Goal: Task Accomplishment & Management: Use online tool/utility

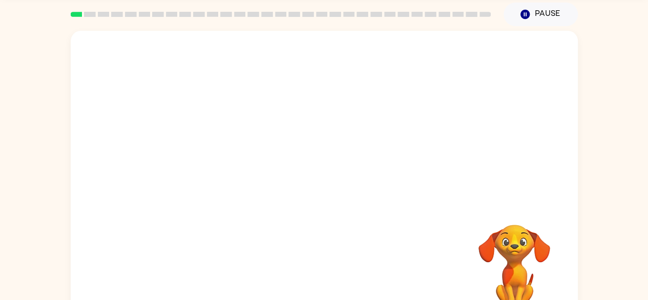
scroll to position [60, 0]
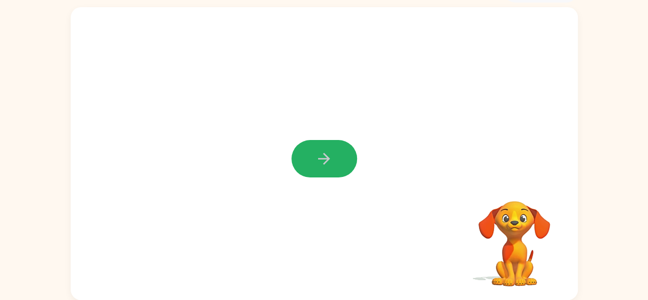
click at [316, 158] on icon "button" at bounding box center [324, 159] width 18 height 18
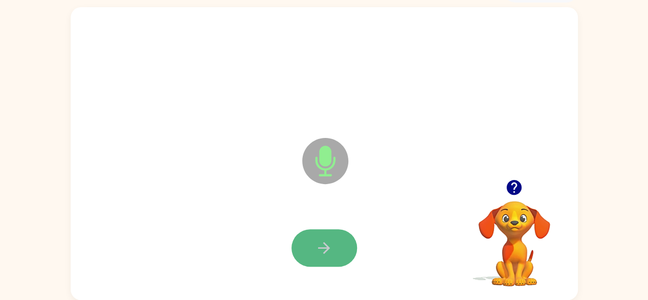
click at [321, 255] on icon "button" at bounding box center [324, 248] width 18 height 18
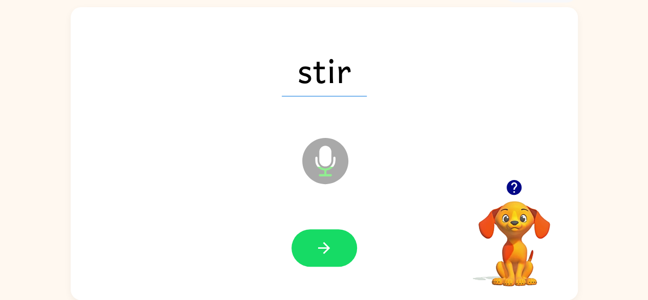
click at [321, 246] on icon "button" at bounding box center [324, 248] width 18 height 18
click at [321, 247] on icon "button" at bounding box center [324, 248] width 12 height 12
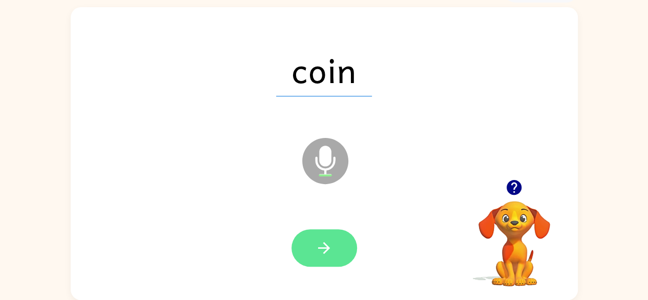
click at [324, 249] on icon "button" at bounding box center [324, 248] width 18 height 18
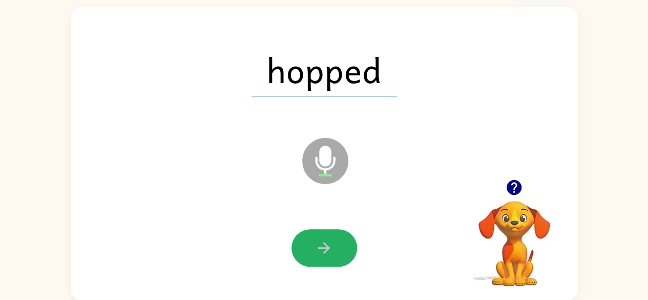
click at [324, 249] on icon "button" at bounding box center [324, 248] width 18 height 18
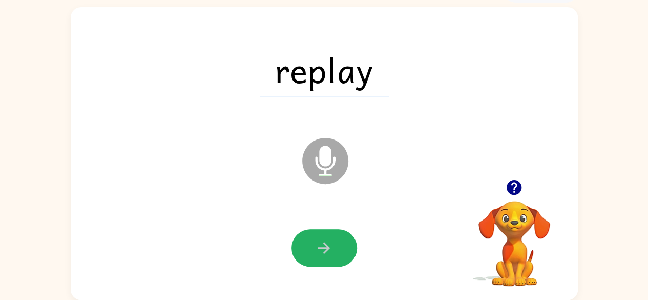
click at [324, 249] on icon "button" at bounding box center [324, 248] width 18 height 18
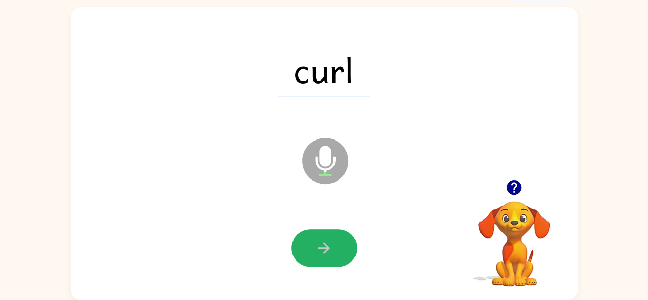
click at [324, 249] on icon "button" at bounding box center [324, 248] width 18 height 18
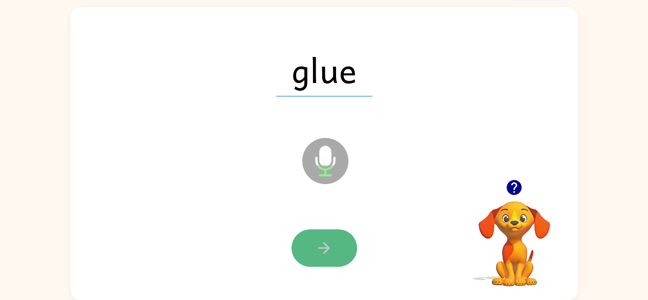
click at [316, 248] on icon "button" at bounding box center [324, 248] width 18 height 18
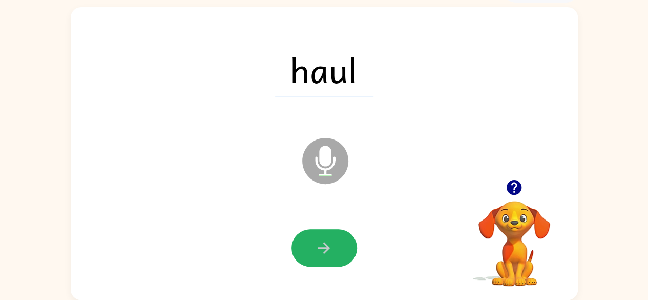
click at [316, 248] on icon "button" at bounding box center [324, 248] width 18 height 18
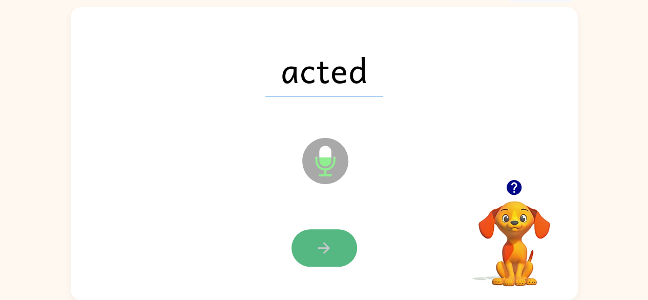
drag, startPoint x: 318, startPoint y: 251, endPoint x: 318, endPoint y: 256, distance: 5.6
click at [318, 256] on icon "button" at bounding box center [324, 248] width 18 height 18
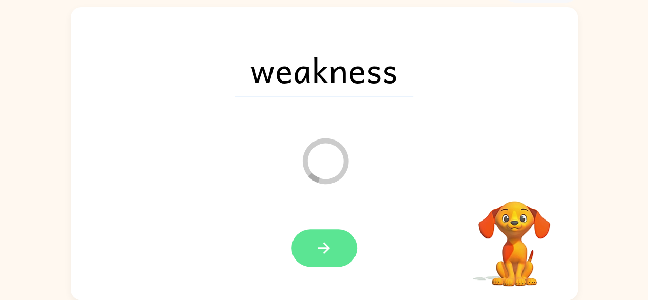
click at [320, 251] on icon "button" at bounding box center [324, 248] width 18 height 18
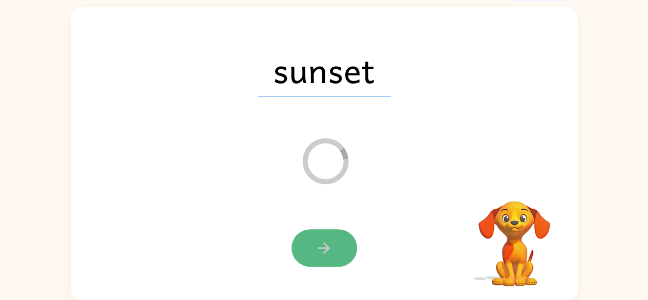
click at [330, 244] on icon "button" at bounding box center [324, 248] width 18 height 18
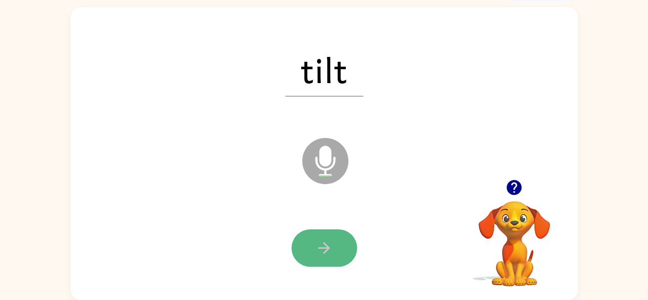
click at [318, 245] on icon "button" at bounding box center [324, 248] width 18 height 18
click at [318, 238] on button "button" at bounding box center [325, 247] width 66 height 37
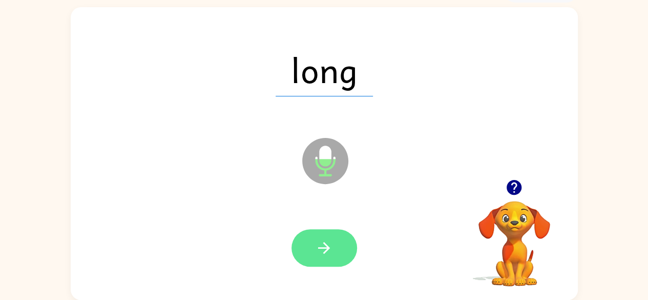
click at [319, 242] on icon "button" at bounding box center [324, 248] width 18 height 18
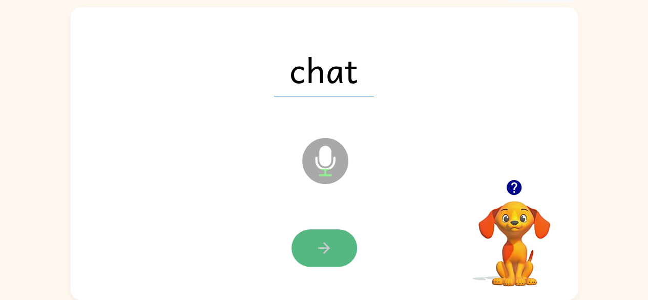
click at [335, 239] on button "button" at bounding box center [325, 247] width 66 height 37
click at [325, 246] on icon "button" at bounding box center [324, 248] width 18 height 18
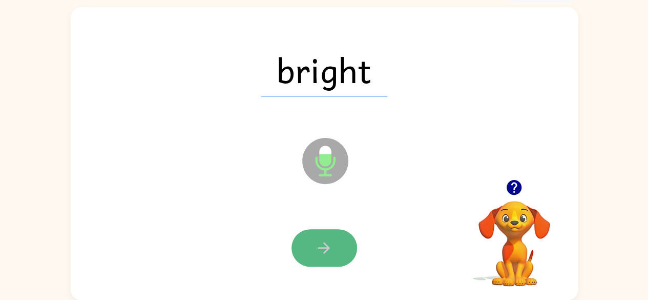
click at [320, 243] on icon "button" at bounding box center [324, 248] width 18 height 18
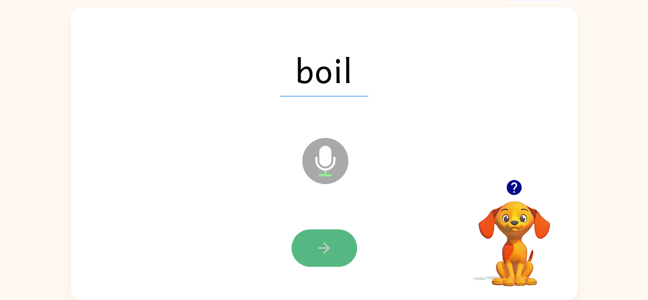
click at [311, 240] on button "button" at bounding box center [325, 247] width 66 height 37
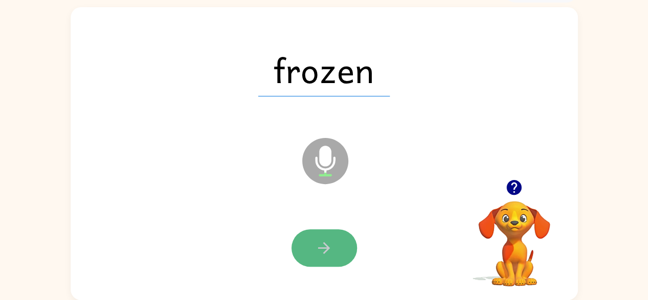
click at [328, 255] on icon "button" at bounding box center [324, 248] width 18 height 18
click at [314, 246] on button "button" at bounding box center [325, 247] width 66 height 37
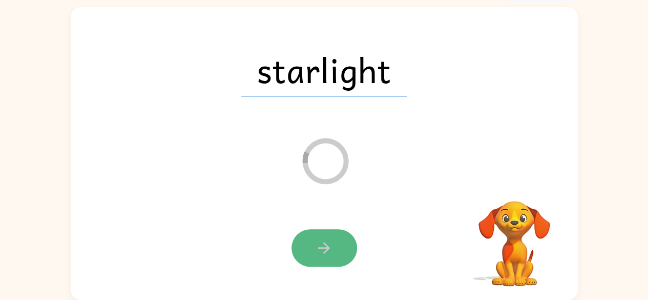
click at [335, 237] on button "button" at bounding box center [325, 247] width 66 height 37
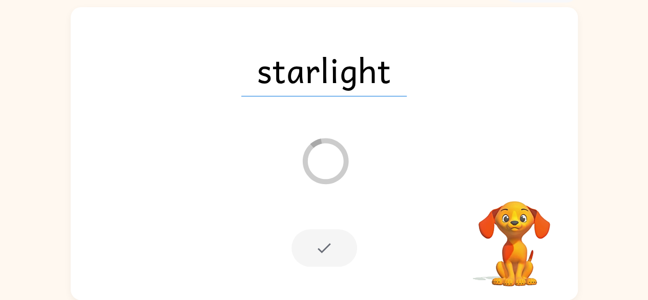
click at [334, 261] on div at bounding box center [325, 247] width 66 height 37
click at [334, 260] on div at bounding box center [325, 247] width 66 height 37
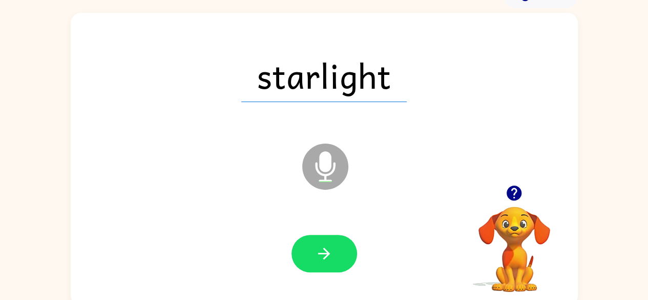
scroll to position [60, 0]
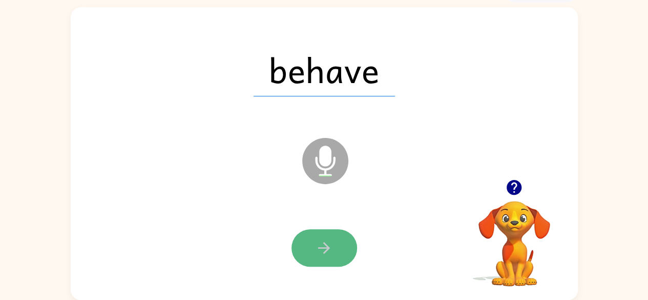
click at [315, 256] on button "button" at bounding box center [325, 247] width 66 height 37
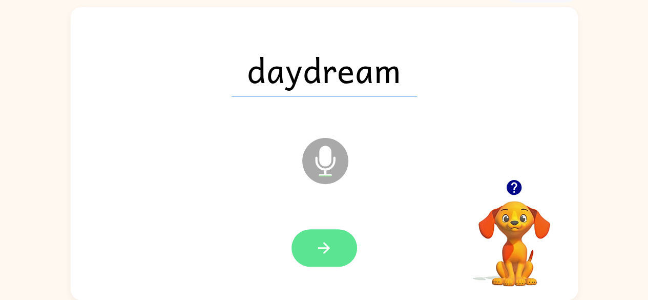
click at [318, 249] on icon "button" at bounding box center [324, 248] width 18 height 18
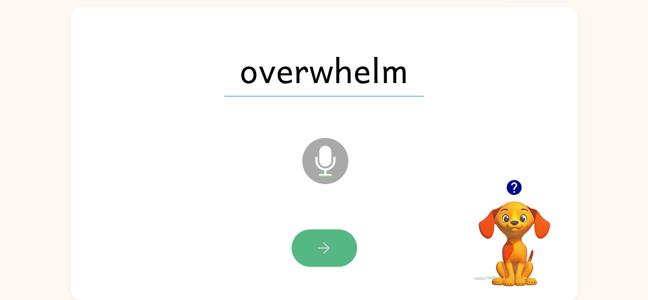
click at [320, 246] on icon "button" at bounding box center [324, 248] width 18 height 18
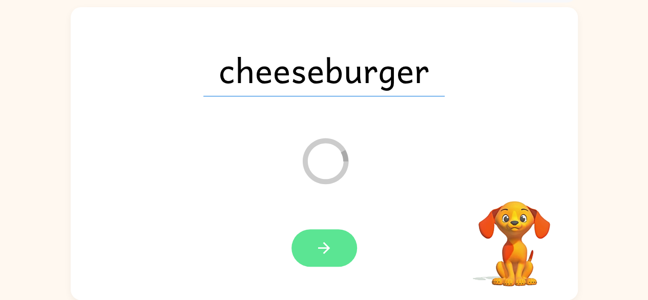
scroll to position [42, 0]
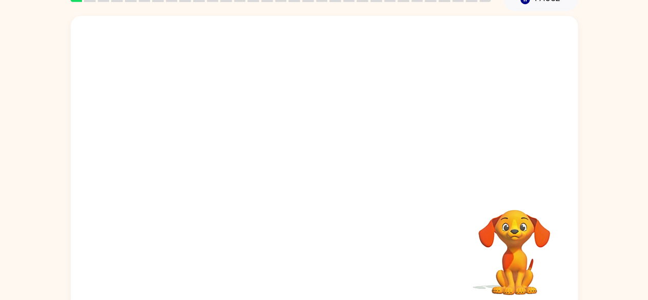
scroll to position [60, 0]
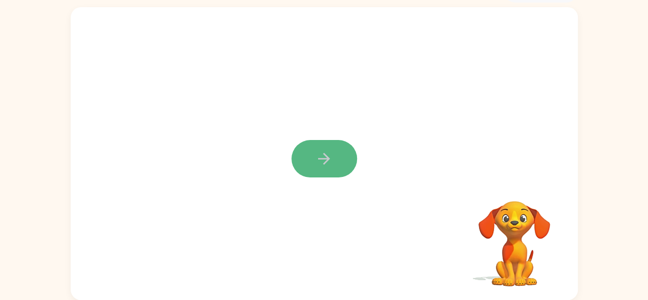
click at [325, 155] on icon "button" at bounding box center [324, 159] width 12 height 12
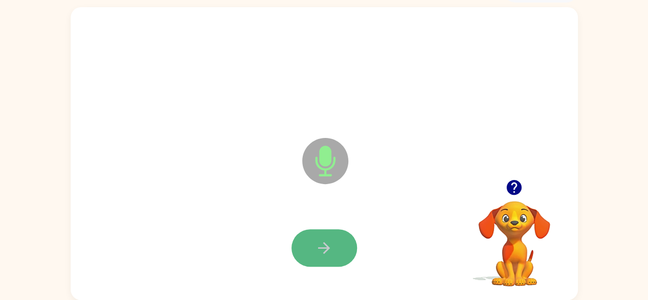
click at [321, 252] on icon "button" at bounding box center [324, 248] width 18 height 18
click at [308, 244] on button "button" at bounding box center [325, 247] width 66 height 37
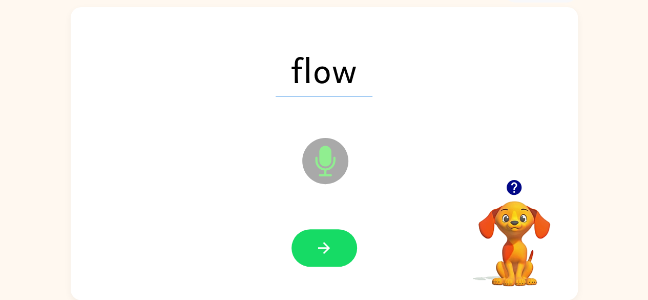
click at [308, 244] on button "button" at bounding box center [325, 247] width 66 height 37
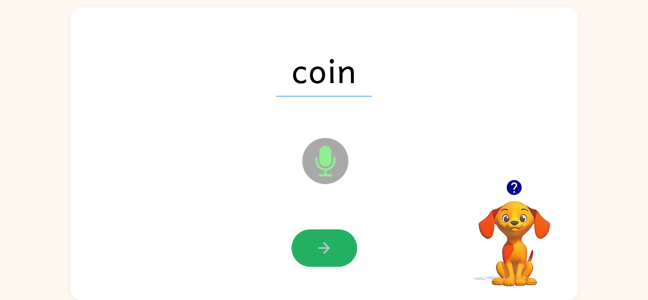
click at [308, 244] on button "button" at bounding box center [325, 247] width 66 height 37
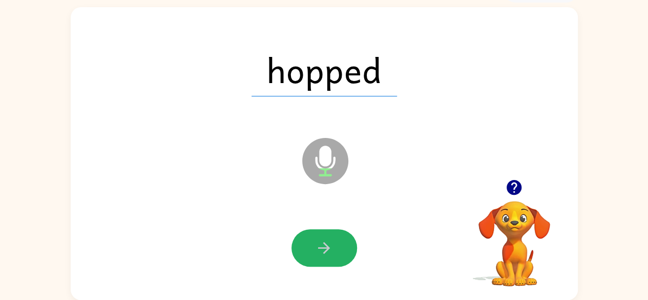
click at [308, 244] on button "button" at bounding box center [325, 247] width 66 height 37
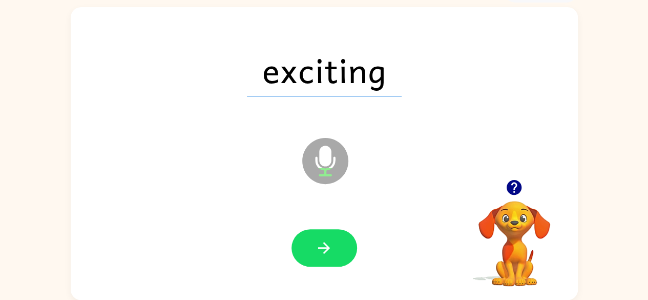
click at [308, 244] on button "button" at bounding box center [325, 247] width 66 height 37
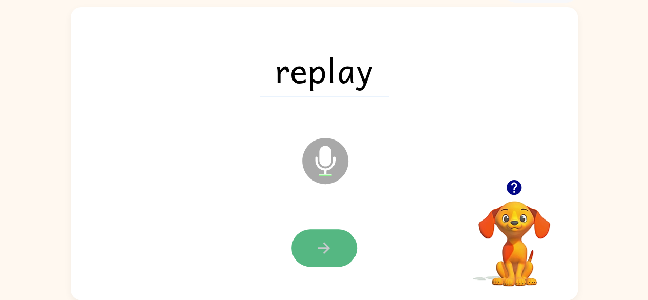
click at [317, 246] on icon "button" at bounding box center [324, 248] width 18 height 18
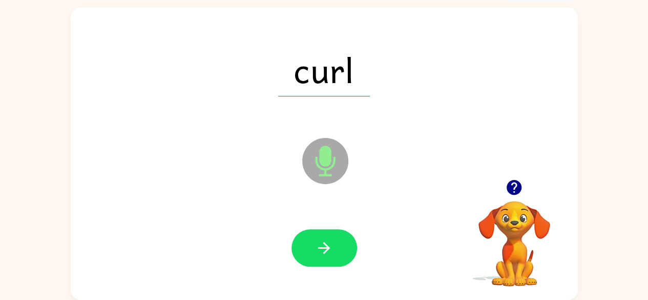
click at [317, 245] on icon "button" at bounding box center [324, 248] width 18 height 18
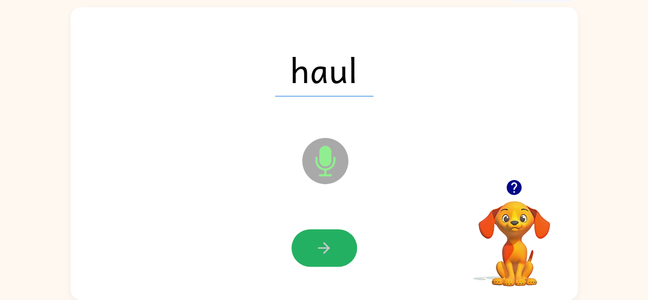
click at [317, 245] on icon "button" at bounding box center [324, 248] width 18 height 18
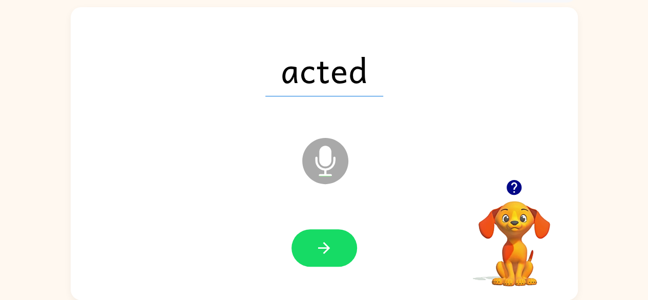
click at [317, 245] on icon "button" at bounding box center [324, 248] width 18 height 18
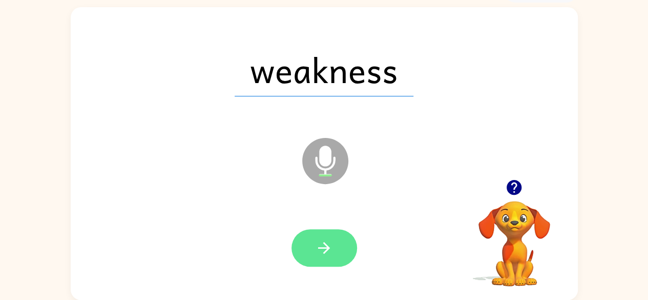
click at [327, 242] on icon "button" at bounding box center [324, 248] width 18 height 18
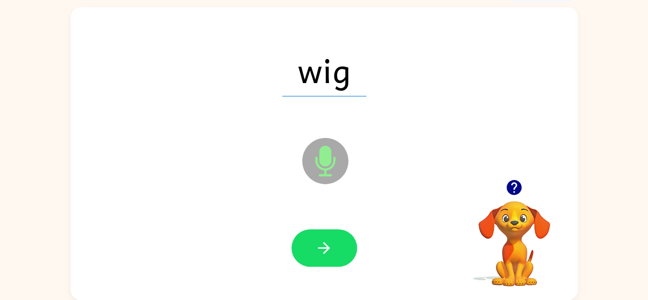
click at [327, 242] on icon "button" at bounding box center [324, 248] width 18 height 18
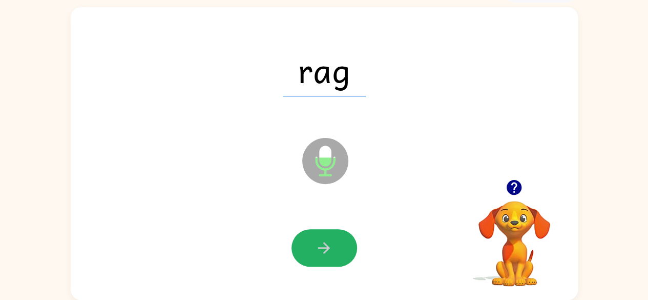
click at [327, 242] on icon "button" at bounding box center [324, 248] width 18 height 18
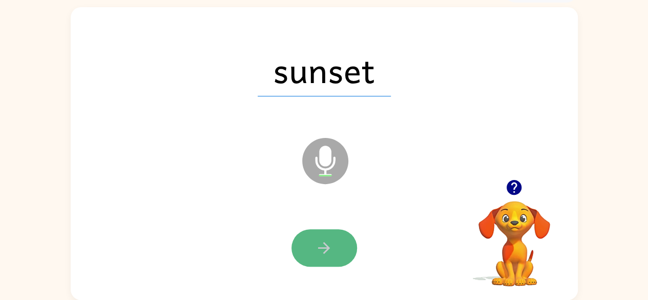
click at [328, 241] on icon "button" at bounding box center [324, 248] width 18 height 18
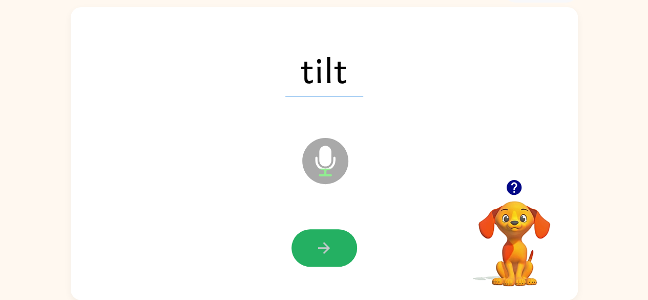
click at [335, 239] on button "button" at bounding box center [325, 247] width 66 height 37
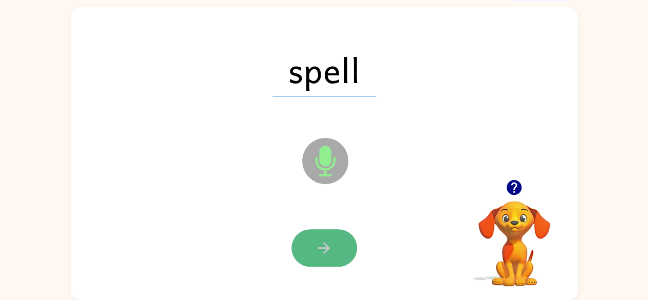
click at [340, 238] on button "button" at bounding box center [325, 247] width 66 height 37
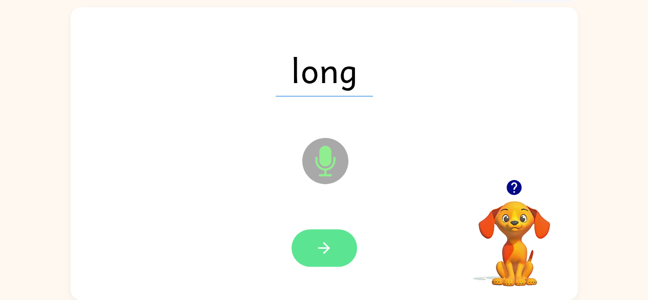
click at [345, 237] on button "button" at bounding box center [325, 247] width 66 height 37
click at [336, 245] on button "button" at bounding box center [325, 247] width 66 height 37
click at [340, 245] on button "button" at bounding box center [325, 247] width 66 height 37
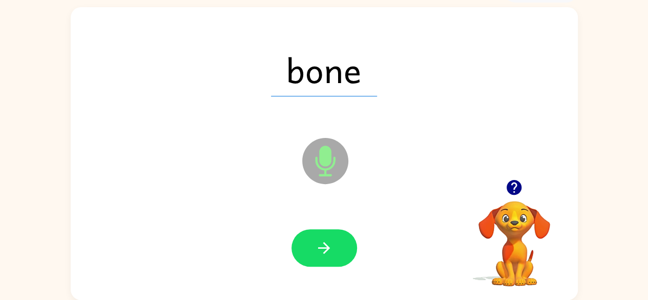
click at [341, 245] on button "button" at bounding box center [325, 247] width 66 height 37
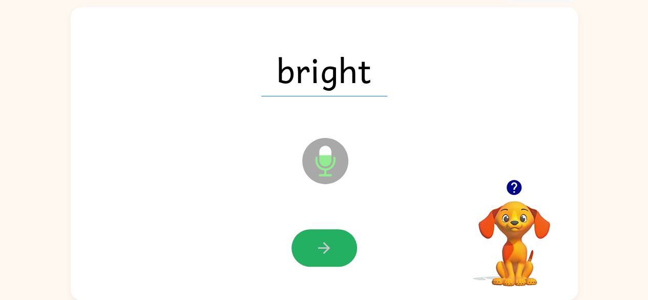
click at [341, 245] on button "button" at bounding box center [325, 247] width 66 height 37
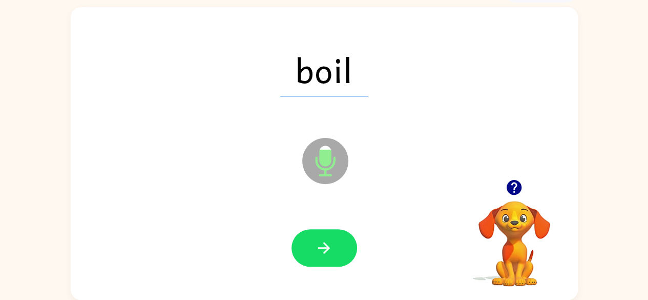
click at [341, 245] on button "button" at bounding box center [325, 247] width 66 height 37
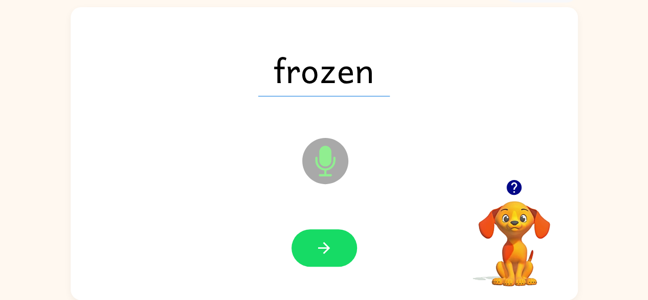
click at [341, 245] on button "button" at bounding box center [325, 247] width 66 height 37
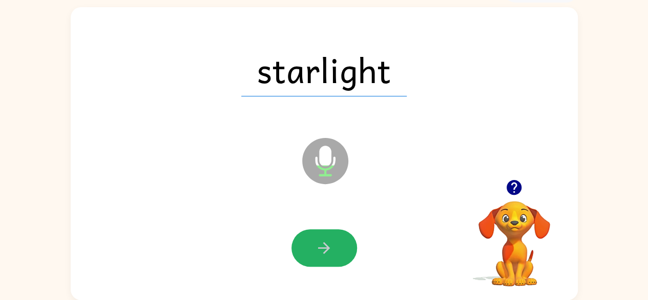
click at [332, 248] on icon "button" at bounding box center [324, 248] width 18 height 18
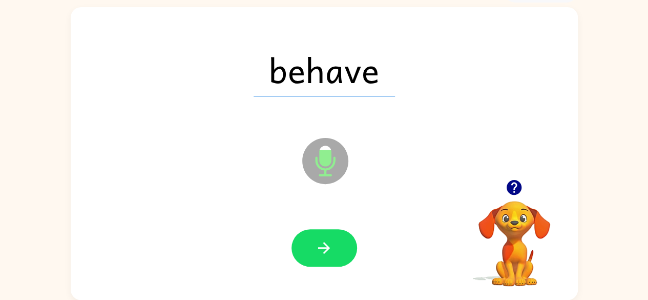
click at [332, 248] on icon "button" at bounding box center [324, 248] width 18 height 18
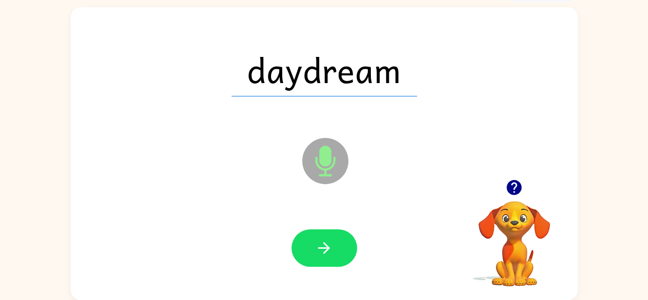
click at [332, 248] on icon "button" at bounding box center [324, 248] width 18 height 18
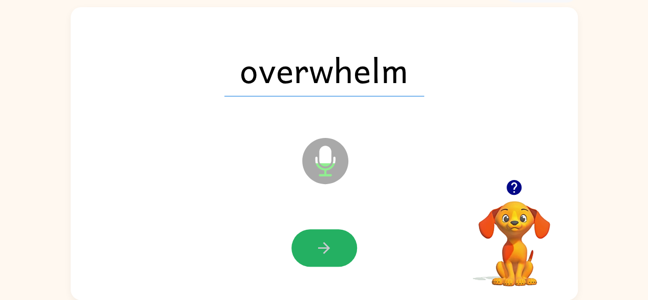
click at [333, 245] on button "button" at bounding box center [325, 247] width 66 height 37
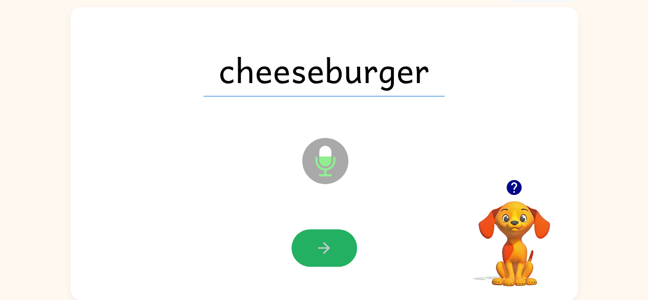
click at [333, 245] on button "button" at bounding box center [325, 247] width 66 height 37
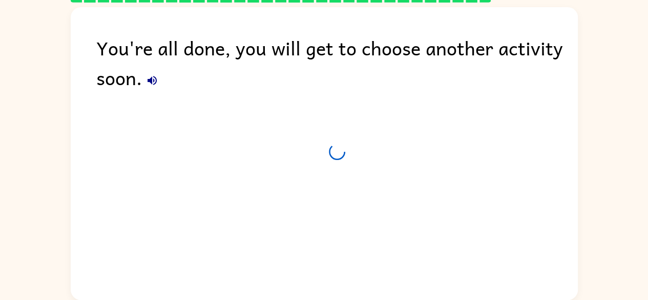
scroll to position [42, 0]
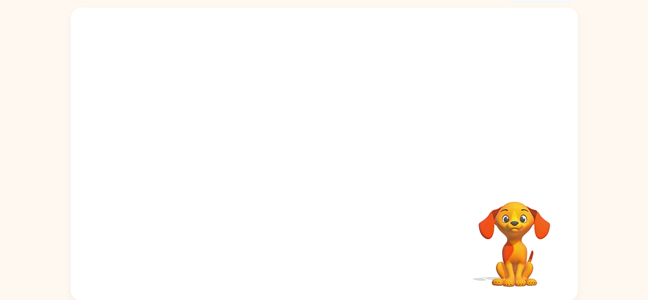
scroll to position [60, 0]
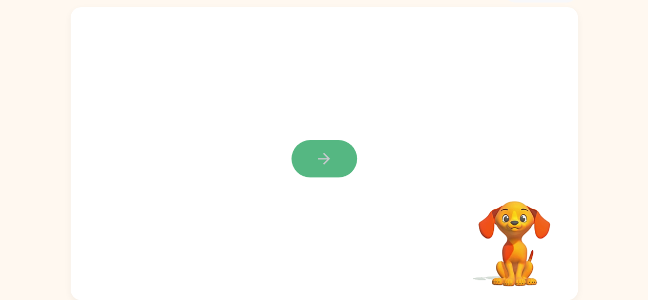
click at [306, 155] on button "button" at bounding box center [325, 158] width 66 height 37
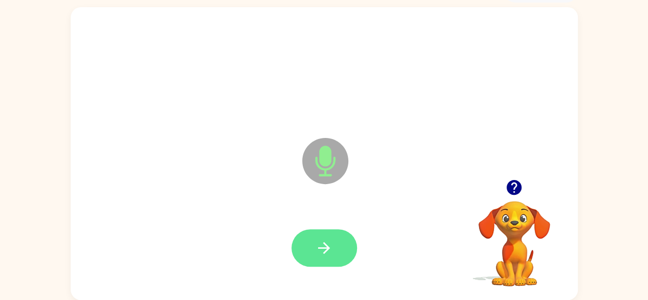
click at [315, 242] on button "button" at bounding box center [325, 247] width 66 height 37
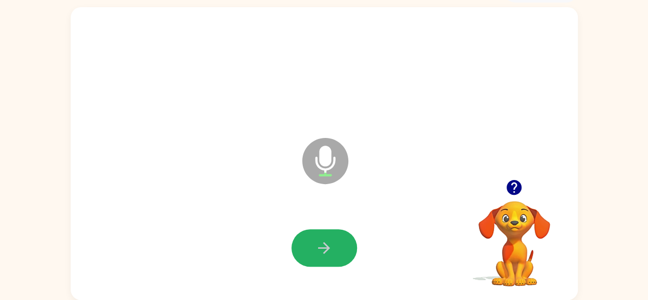
click at [311, 245] on button "button" at bounding box center [325, 247] width 66 height 37
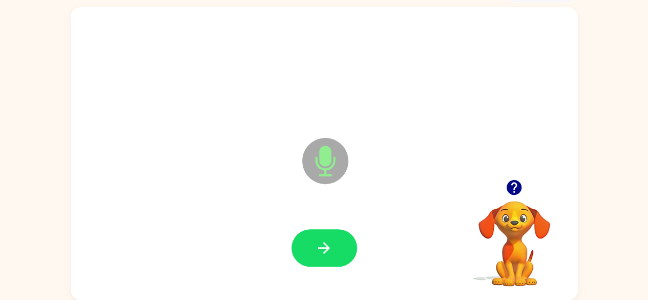
click at [311, 245] on button "button" at bounding box center [325, 247] width 66 height 37
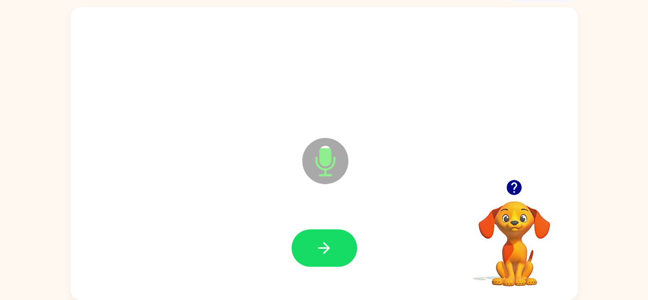
click at [311, 245] on button "button" at bounding box center [325, 247] width 66 height 37
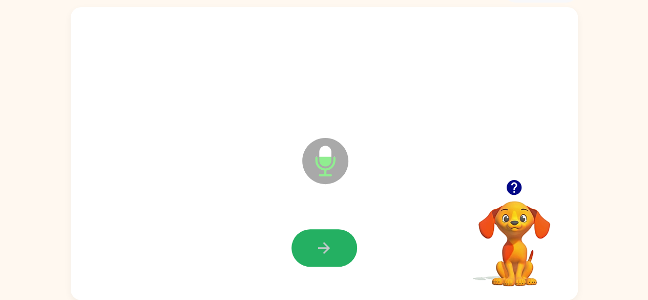
click at [311, 245] on button "button" at bounding box center [325, 247] width 66 height 37
click at [311, 244] on button "button" at bounding box center [325, 247] width 66 height 37
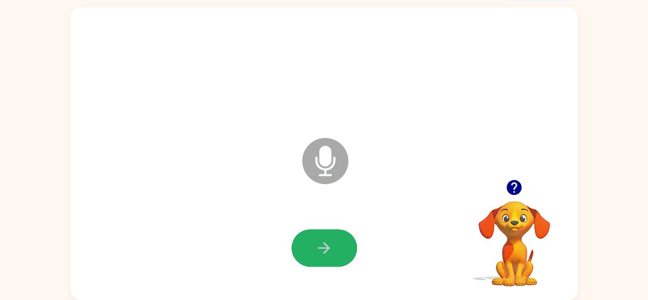
click at [326, 238] on button "button" at bounding box center [325, 247] width 66 height 37
click at [330, 243] on icon "button" at bounding box center [324, 248] width 18 height 18
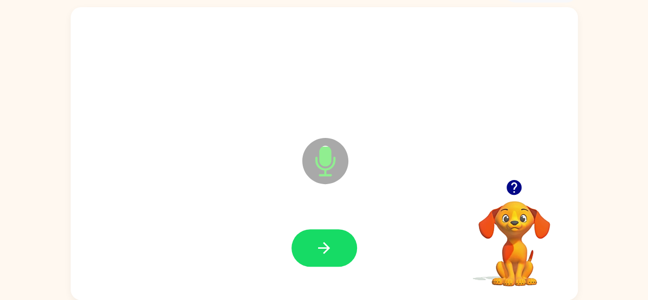
click at [330, 243] on icon "button" at bounding box center [324, 248] width 18 height 18
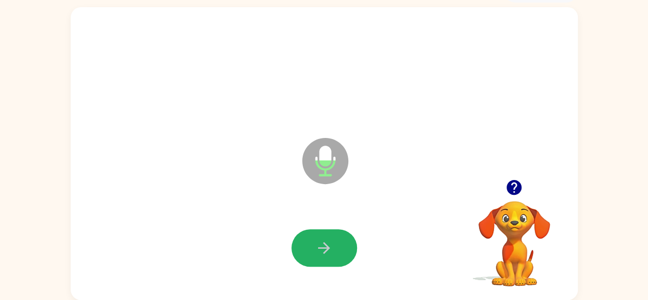
click at [330, 243] on icon "button" at bounding box center [324, 248] width 18 height 18
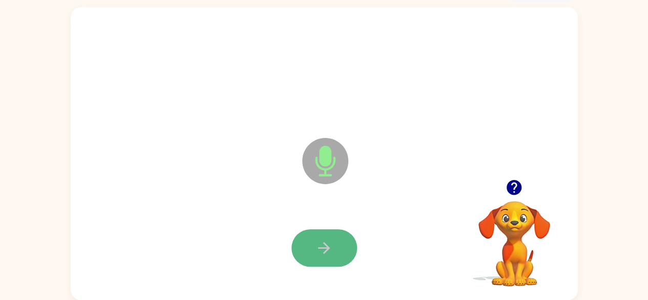
click at [332, 237] on button "button" at bounding box center [325, 247] width 66 height 37
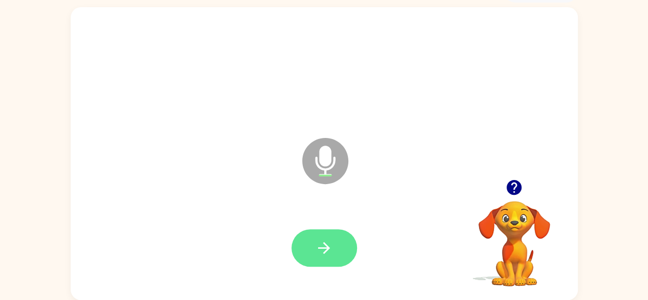
click at [313, 248] on button "button" at bounding box center [325, 247] width 66 height 37
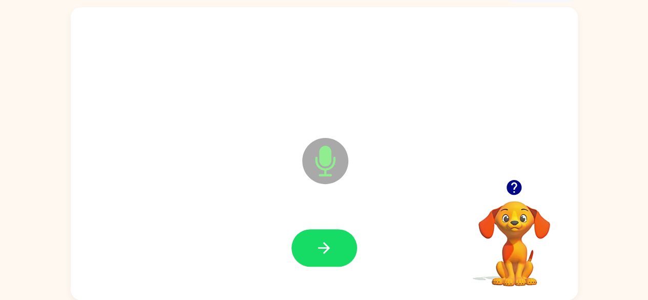
click at [313, 248] on button "button" at bounding box center [325, 247] width 66 height 37
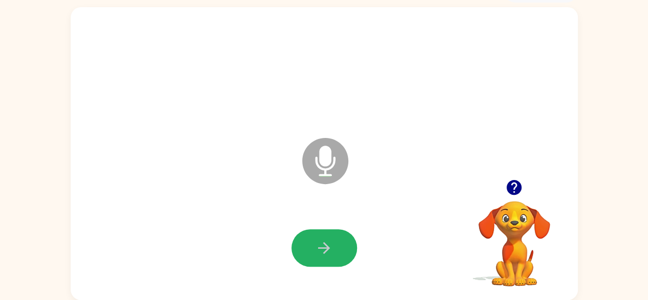
click at [313, 248] on button "button" at bounding box center [325, 247] width 66 height 37
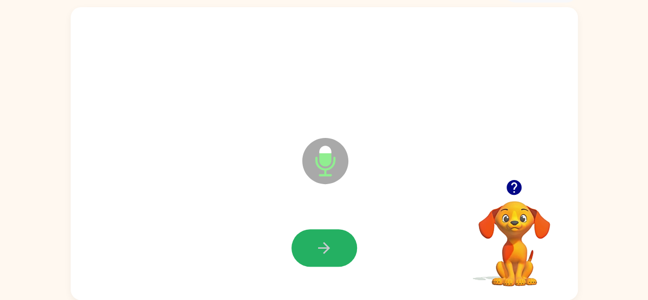
click at [313, 248] on button "button" at bounding box center [325, 247] width 66 height 37
drag, startPoint x: 313, startPoint y: 248, endPoint x: 313, endPoint y: 272, distance: 23.6
click at [313, 268] on div at bounding box center [324, 248] width 487 height 84
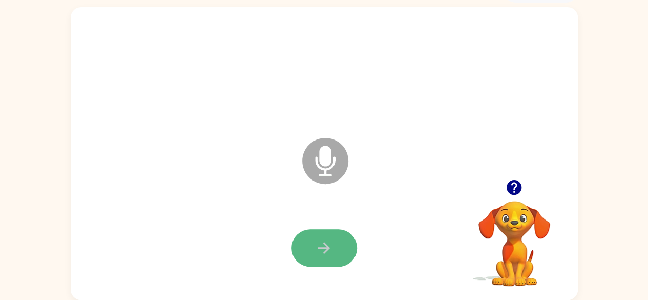
click at [322, 255] on icon "button" at bounding box center [324, 248] width 18 height 18
click at [322, 247] on icon "button" at bounding box center [324, 248] width 12 height 12
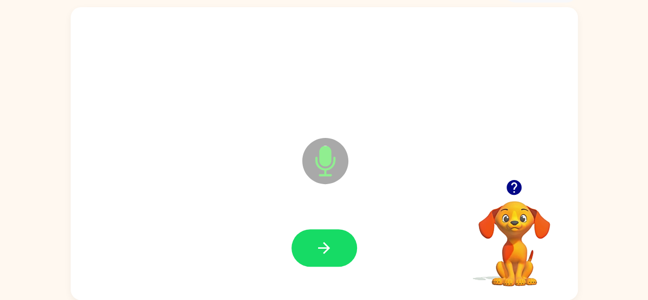
click at [322, 247] on icon "button" at bounding box center [324, 248] width 12 height 12
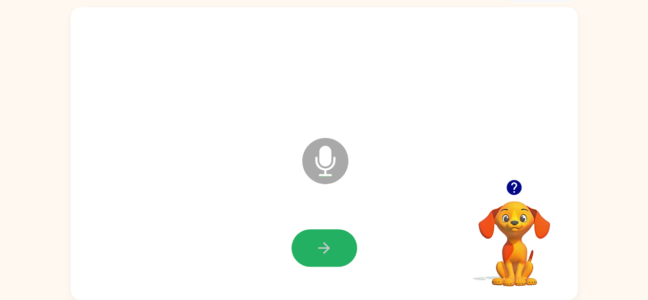
click at [323, 246] on icon "button" at bounding box center [324, 248] width 18 height 18
click at [317, 252] on icon "button" at bounding box center [324, 248] width 18 height 18
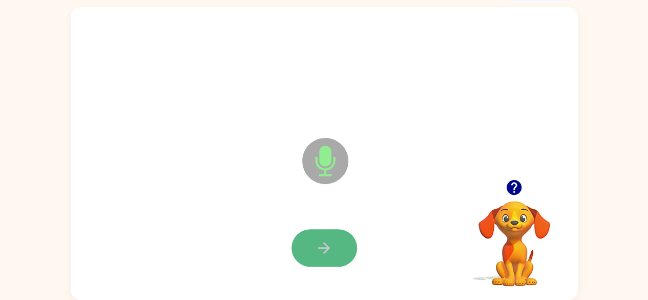
click at [317, 247] on icon "button" at bounding box center [324, 248] width 18 height 18
click at [310, 247] on button "button" at bounding box center [325, 247] width 66 height 37
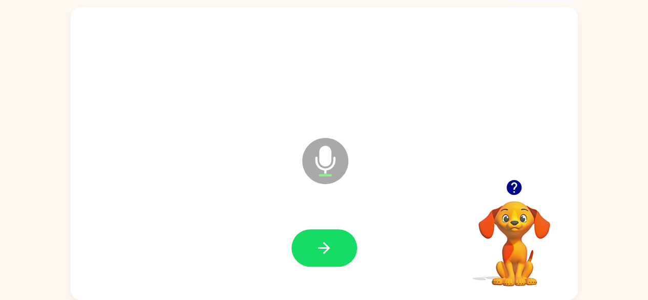
click at [310, 247] on button "button" at bounding box center [325, 247] width 66 height 37
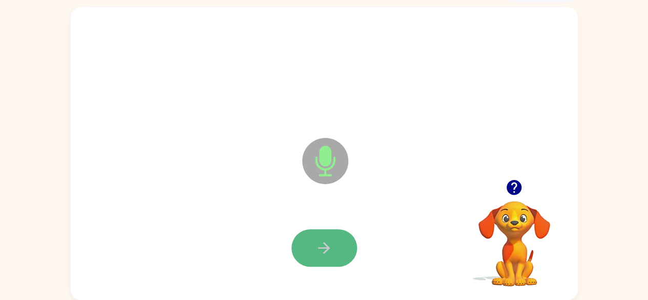
click at [310, 246] on button "button" at bounding box center [325, 247] width 66 height 37
click at [310, 242] on button "button" at bounding box center [325, 247] width 66 height 37
click at [312, 236] on button "button" at bounding box center [325, 247] width 66 height 37
click at [318, 257] on button "button" at bounding box center [325, 247] width 66 height 37
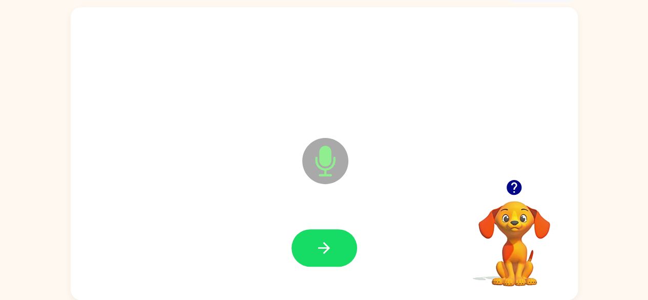
click at [318, 257] on button "button" at bounding box center [325, 247] width 66 height 37
click at [320, 246] on icon "button" at bounding box center [324, 248] width 18 height 18
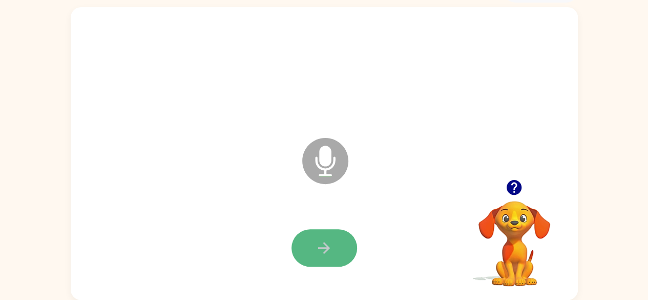
click at [340, 247] on button "button" at bounding box center [325, 247] width 66 height 37
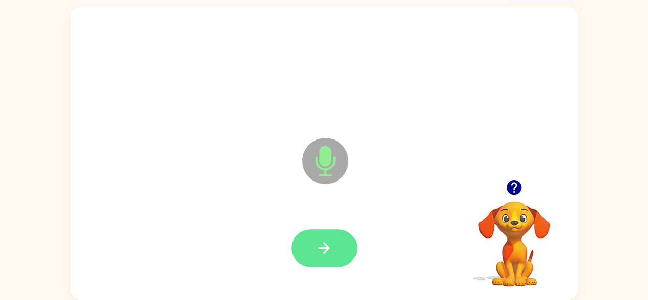
click at [317, 249] on icon "button" at bounding box center [324, 248] width 18 height 18
click at [317, 246] on icon "button" at bounding box center [324, 248] width 18 height 18
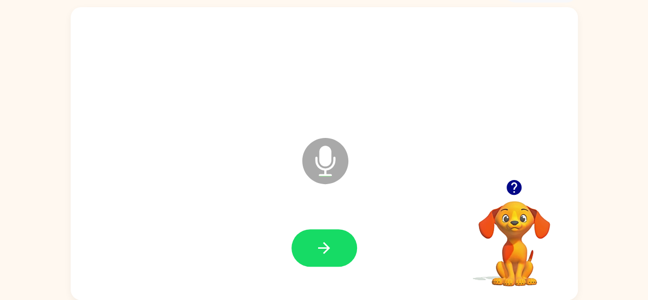
click at [317, 246] on icon "button" at bounding box center [324, 248] width 18 height 18
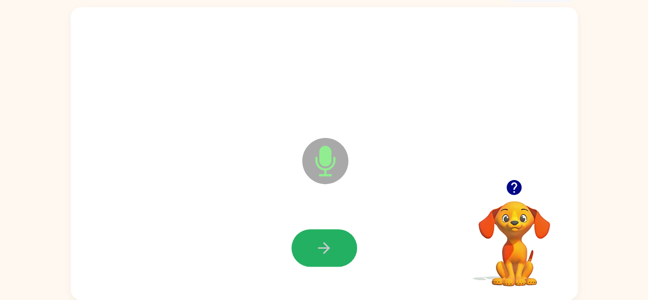
click at [317, 246] on icon "button" at bounding box center [324, 248] width 18 height 18
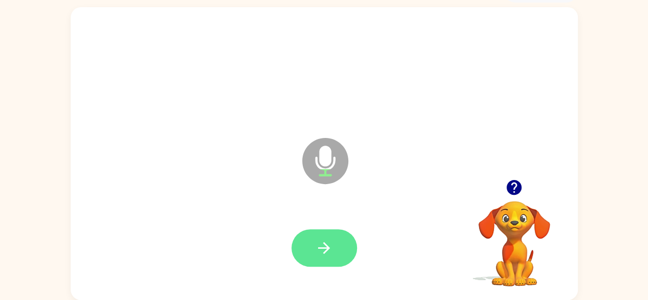
click at [319, 246] on icon "button" at bounding box center [324, 248] width 18 height 18
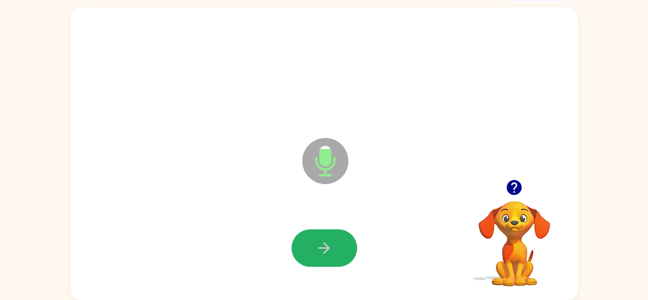
click at [338, 250] on button "button" at bounding box center [325, 247] width 66 height 37
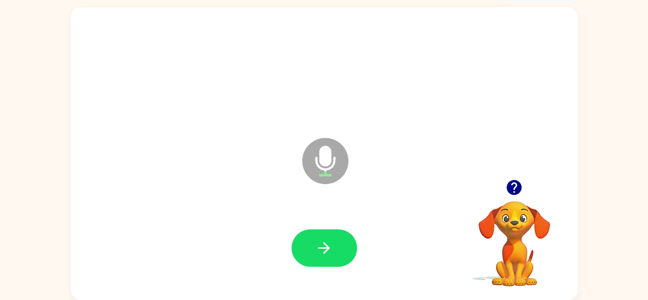
click at [338, 250] on button "button" at bounding box center [325, 247] width 66 height 37
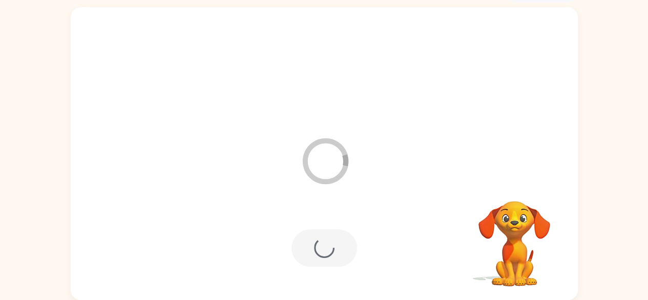
scroll to position [42, 0]
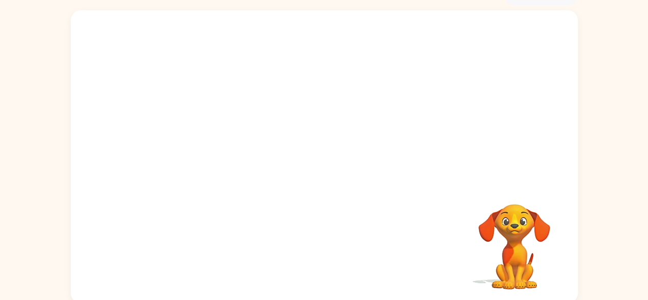
scroll to position [60, 0]
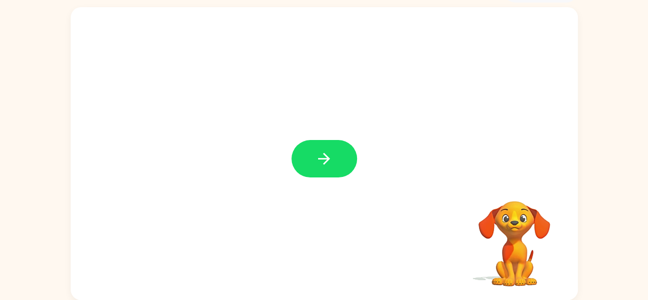
click at [310, 155] on button "button" at bounding box center [325, 158] width 66 height 37
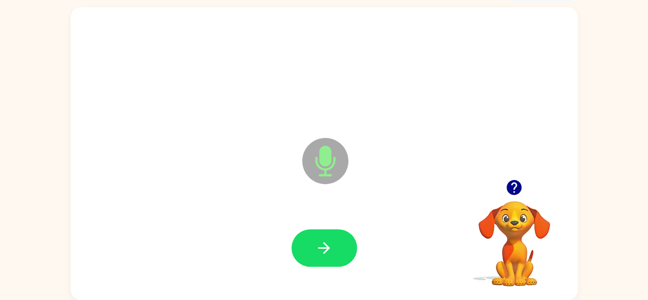
click at [282, 192] on div "Microphone The Microphone is here when it is your turn to talk" at bounding box center [324, 153] width 507 height 293
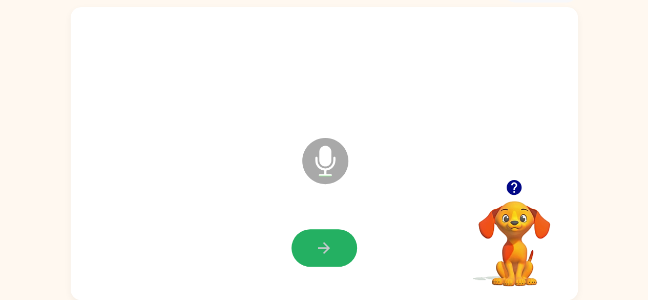
click at [329, 234] on button "button" at bounding box center [325, 247] width 66 height 37
click at [327, 246] on icon "button" at bounding box center [324, 248] width 12 height 12
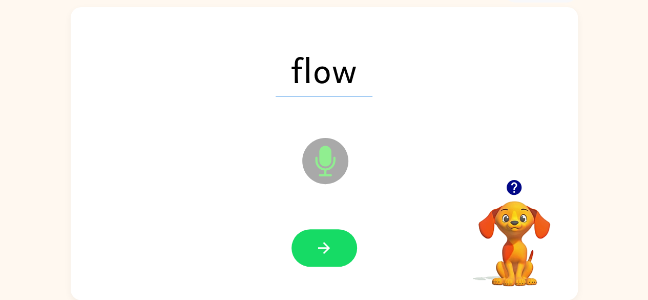
click at [327, 246] on icon "button" at bounding box center [324, 248] width 12 height 12
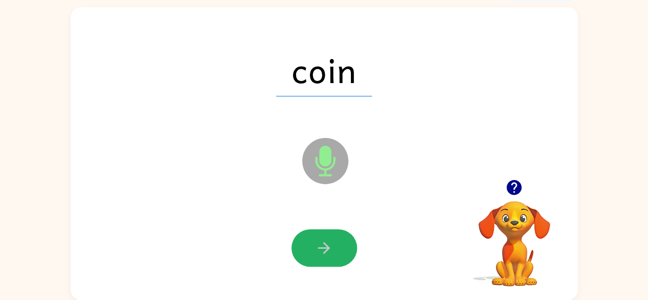
click at [327, 246] on icon "button" at bounding box center [324, 248] width 12 height 12
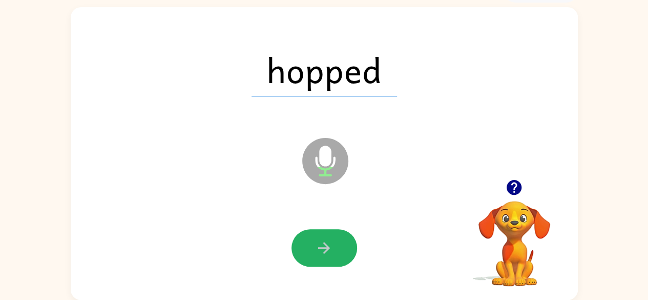
click at [327, 246] on icon "button" at bounding box center [324, 248] width 12 height 12
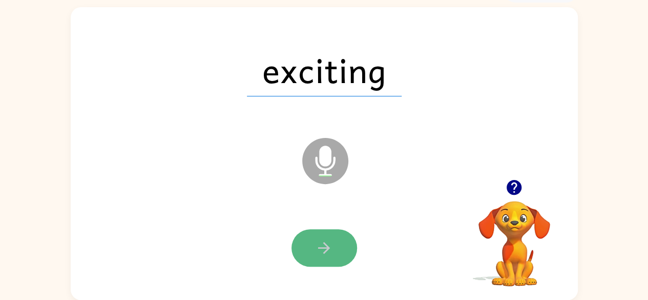
click at [327, 246] on icon "button" at bounding box center [324, 248] width 12 height 12
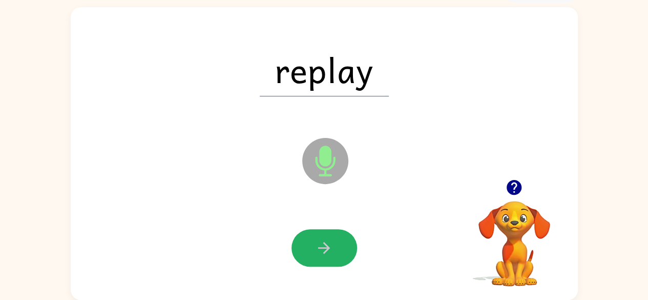
click at [327, 246] on icon "button" at bounding box center [324, 248] width 12 height 12
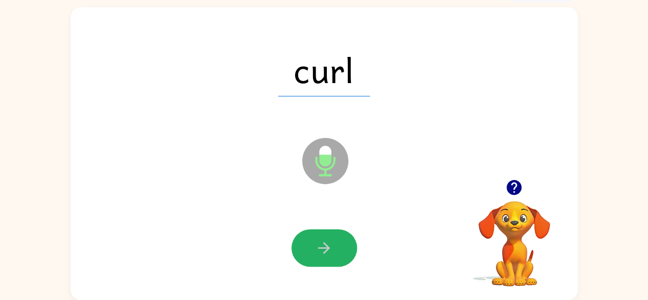
click at [327, 246] on icon "button" at bounding box center [324, 248] width 12 height 12
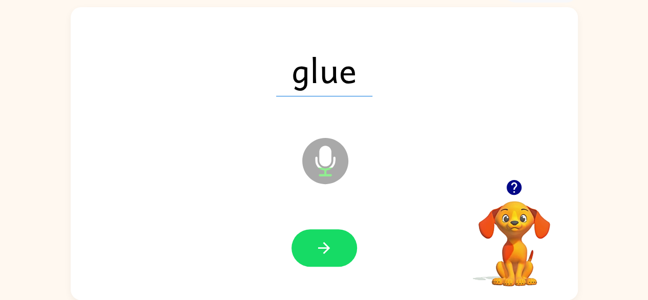
click at [327, 246] on icon "button" at bounding box center [324, 248] width 12 height 12
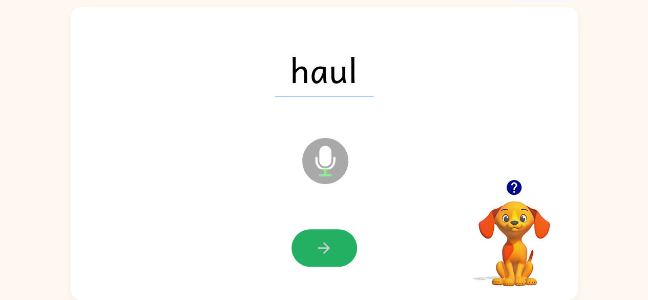
click at [327, 246] on icon "button" at bounding box center [324, 248] width 12 height 12
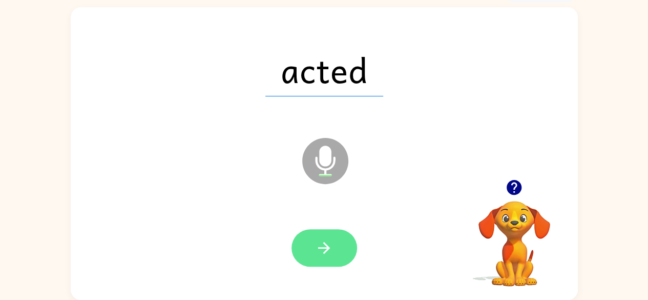
click at [329, 246] on icon "button" at bounding box center [324, 248] width 18 height 18
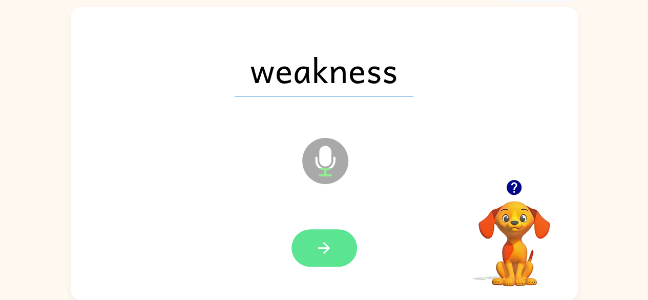
click at [334, 238] on button "button" at bounding box center [325, 247] width 66 height 37
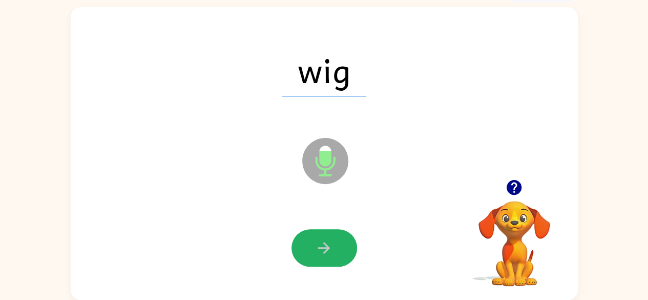
click at [334, 238] on button "button" at bounding box center [325, 247] width 66 height 37
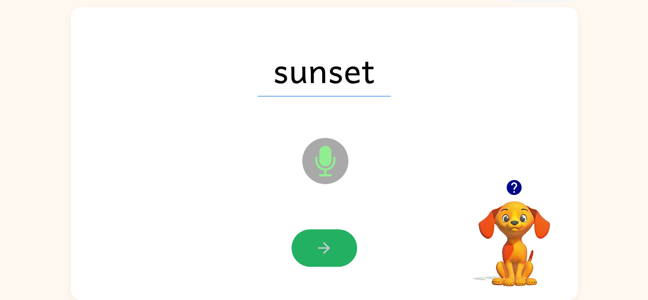
click at [334, 238] on button "button" at bounding box center [325, 247] width 66 height 37
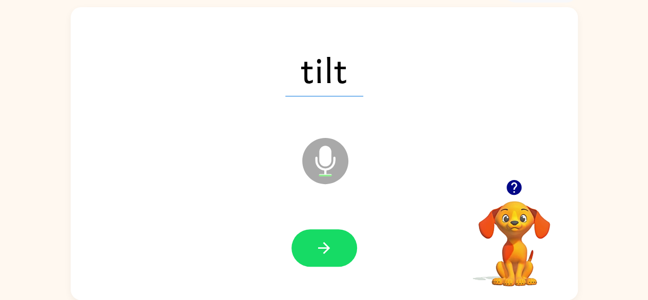
click at [320, 243] on icon "button" at bounding box center [324, 248] width 18 height 18
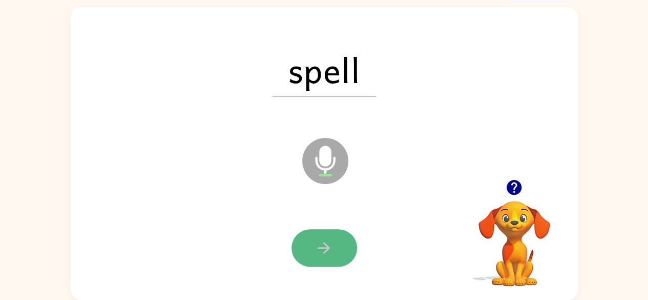
click at [321, 245] on icon "button" at bounding box center [324, 248] width 18 height 18
click at [328, 253] on icon "button" at bounding box center [324, 248] width 18 height 18
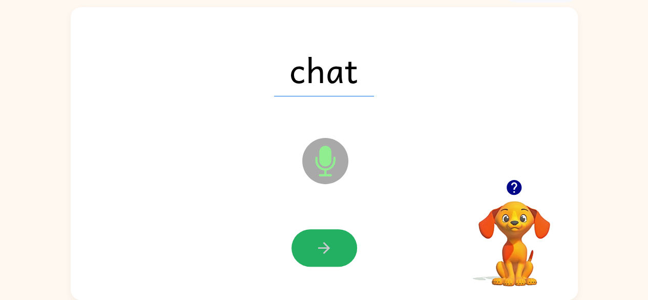
click at [335, 235] on button "button" at bounding box center [325, 247] width 66 height 37
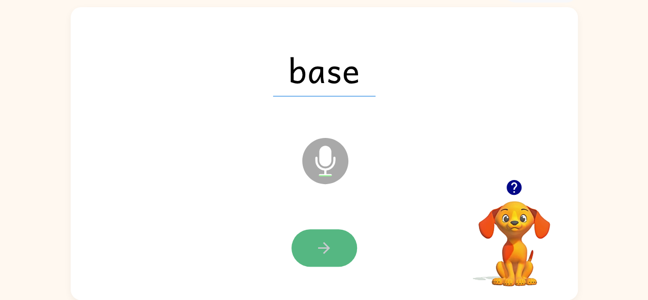
click at [340, 258] on button "button" at bounding box center [325, 247] width 66 height 37
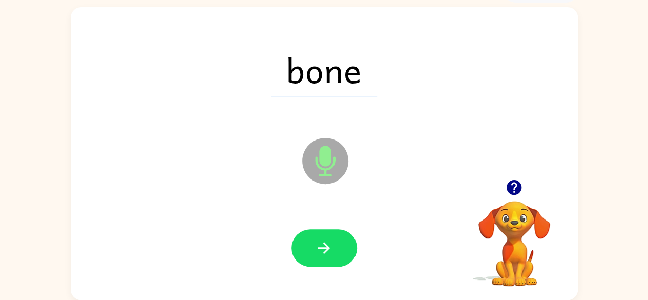
click at [332, 238] on button "button" at bounding box center [325, 247] width 66 height 37
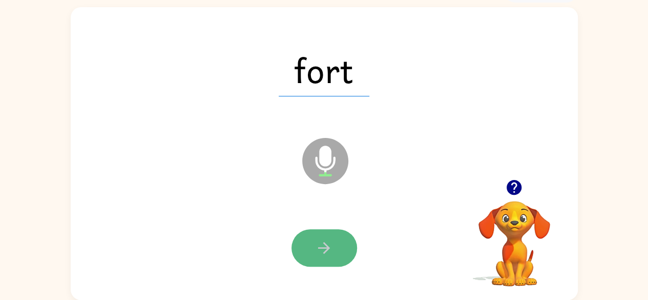
click at [329, 255] on icon "button" at bounding box center [324, 248] width 18 height 18
click at [339, 248] on button "button" at bounding box center [325, 247] width 66 height 37
click at [302, 245] on button "button" at bounding box center [325, 247] width 66 height 37
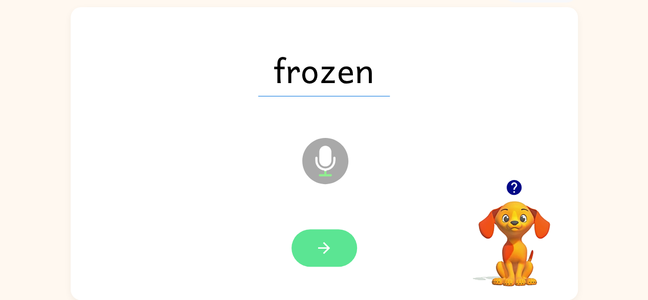
click at [312, 259] on button "button" at bounding box center [325, 247] width 66 height 37
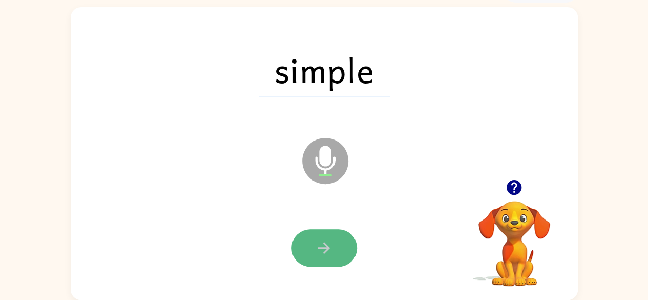
click at [320, 239] on icon "button" at bounding box center [324, 248] width 18 height 18
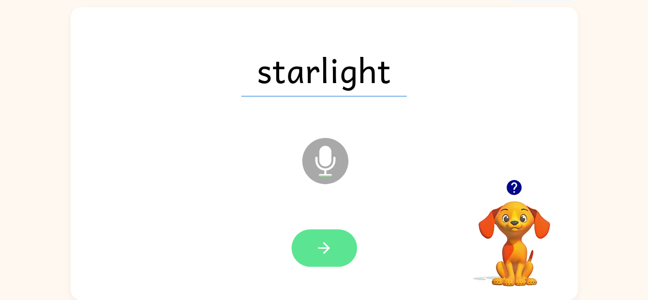
click at [329, 242] on icon "button" at bounding box center [324, 248] width 18 height 18
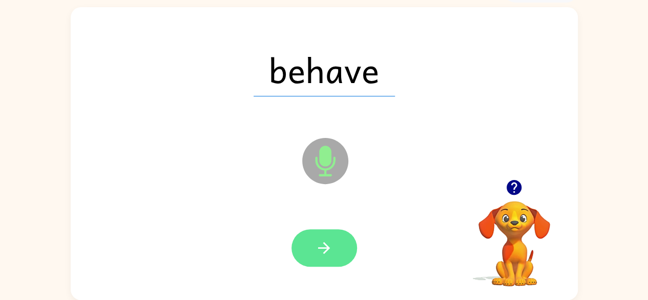
click at [332, 244] on icon "button" at bounding box center [324, 248] width 18 height 18
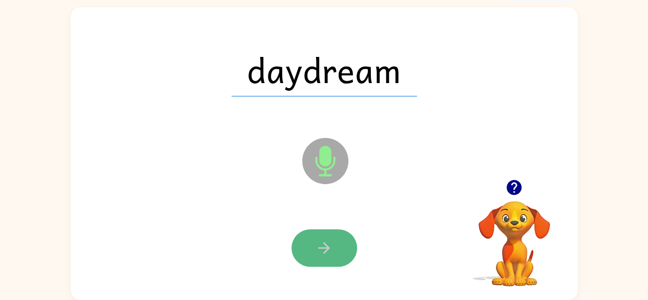
click at [334, 245] on button "button" at bounding box center [325, 247] width 66 height 37
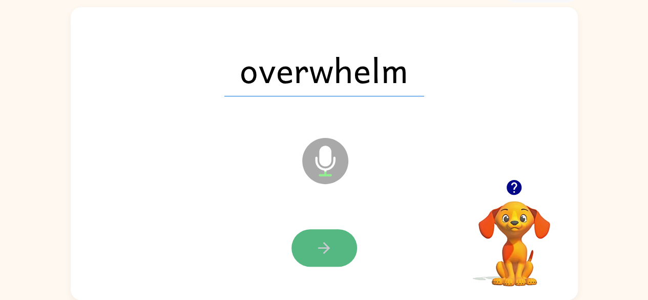
click at [326, 239] on icon "button" at bounding box center [324, 248] width 18 height 18
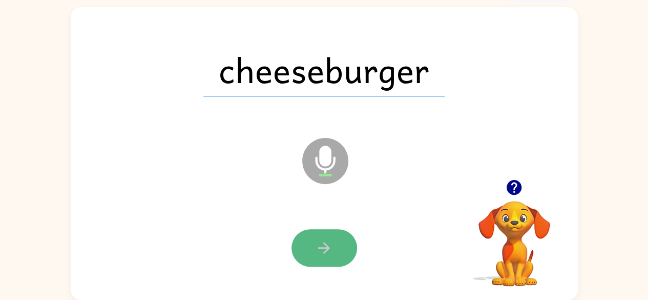
click at [335, 248] on button "button" at bounding box center [325, 247] width 66 height 37
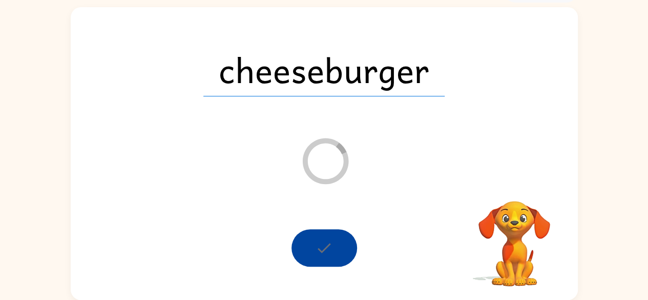
scroll to position [42, 0]
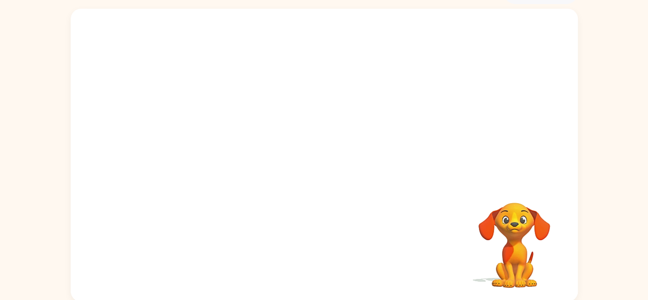
scroll to position [60, 0]
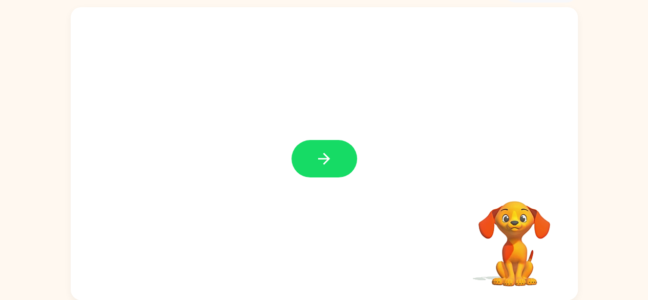
click at [292, 149] on div at bounding box center [325, 158] width 66 height 37
click at [308, 153] on button "button" at bounding box center [325, 158] width 66 height 37
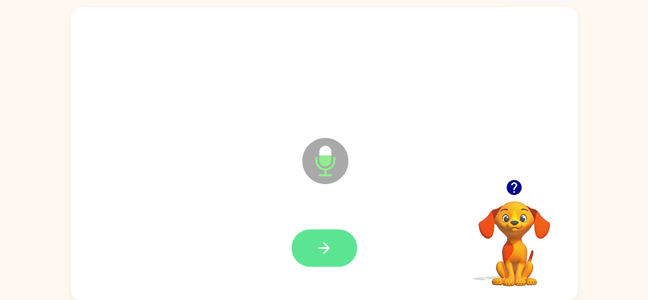
click at [315, 249] on button "button" at bounding box center [325, 247] width 66 height 37
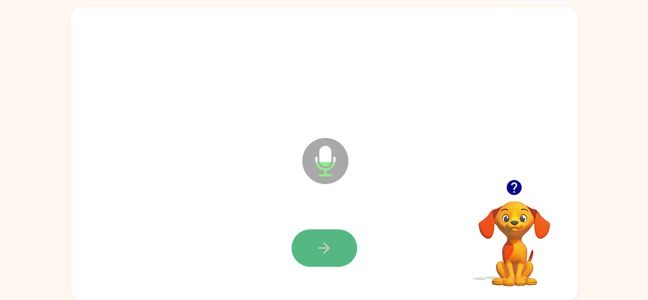
click at [325, 247] on icon "button" at bounding box center [324, 248] width 12 height 12
click at [321, 234] on button "button" at bounding box center [325, 247] width 66 height 37
click at [326, 235] on button "button" at bounding box center [325, 247] width 66 height 37
drag, startPoint x: 314, startPoint y: 246, endPoint x: 315, endPoint y: 257, distance: 11.3
click at [315, 257] on button "button" at bounding box center [325, 247] width 66 height 37
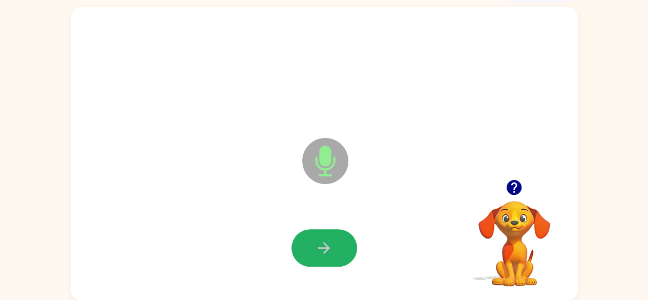
click at [317, 251] on icon "button" at bounding box center [324, 248] width 18 height 18
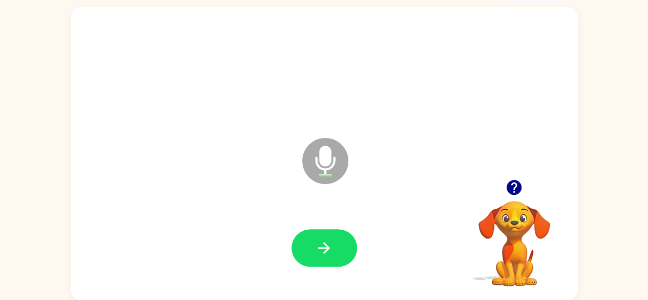
click at [316, 251] on icon "button" at bounding box center [324, 248] width 18 height 18
click at [305, 243] on button "button" at bounding box center [325, 247] width 66 height 37
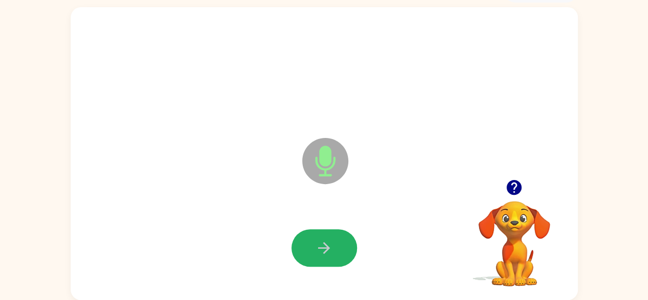
click at [305, 243] on button "button" at bounding box center [325, 247] width 66 height 37
click at [305, 242] on button "button" at bounding box center [325, 247] width 66 height 37
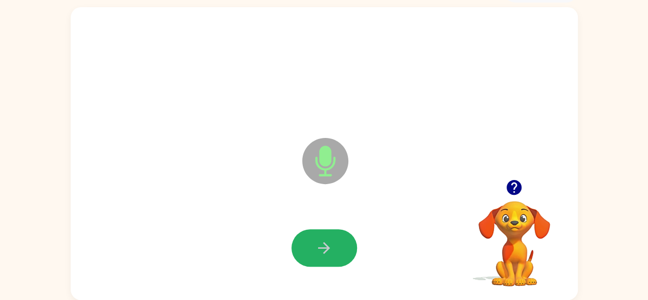
click at [305, 242] on button "button" at bounding box center [325, 247] width 66 height 37
click at [320, 242] on icon "button" at bounding box center [324, 248] width 18 height 18
click at [313, 247] on button "button" at bounding box center [325, 247] width 66 height 37
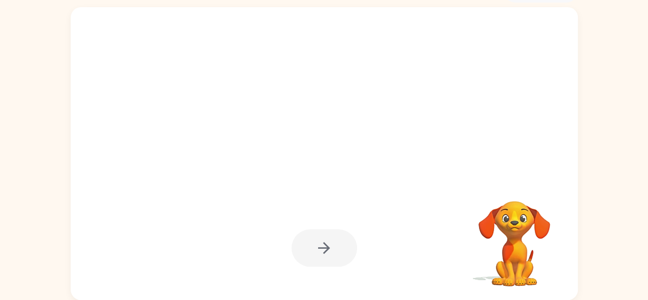
click at [313, 247] on div at bounding box center [325, 247] width 66 height 37
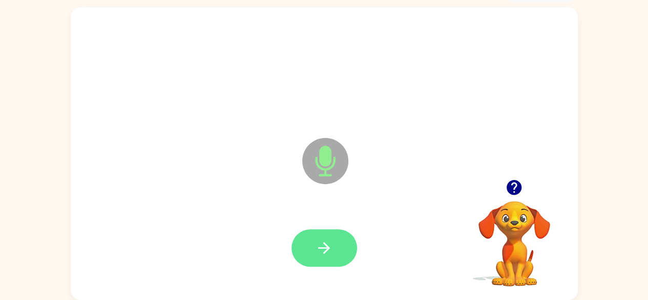
click at [325, 246] on icon "button" at bounding box center [324, 248] width 18 height 18
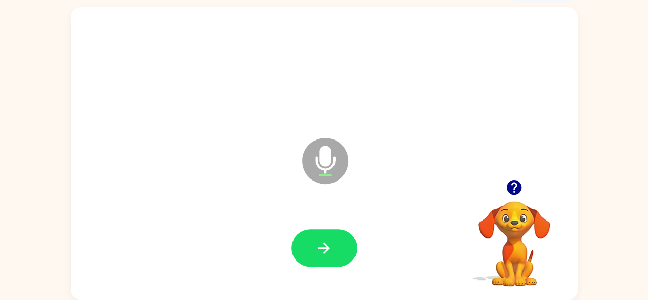
click at [513, 180] on icon "button" at bounding box center [514, 187] width 15 height 15
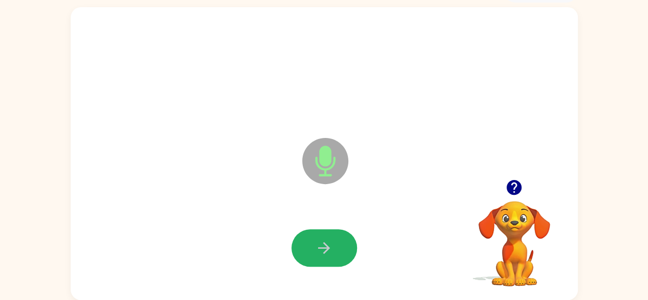
click at [343, 249] on button "button" at bounding box center [325, 247] width 66 height 37
click at [312, 243] on button "button" at bounding box center [325, 247] width 66 height 37
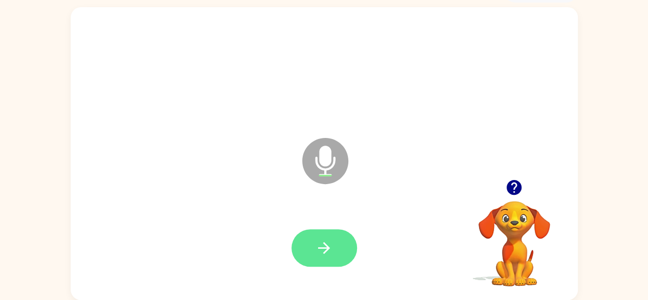
click at [322, 253] on icon "button" at bounding box center [324, 248] width 18 height 18
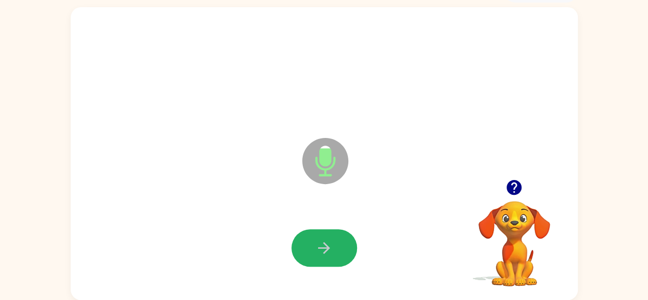
click at [322, 253] on icon "button" at bounding box center [324, 248] width 18 height 18
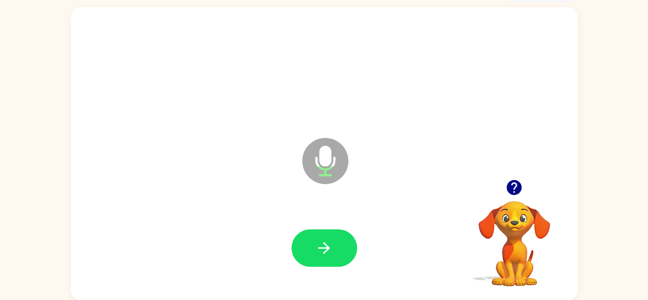
click at [322, 253] on icon "button" at bounding box center [324, 248] width 18 height 18
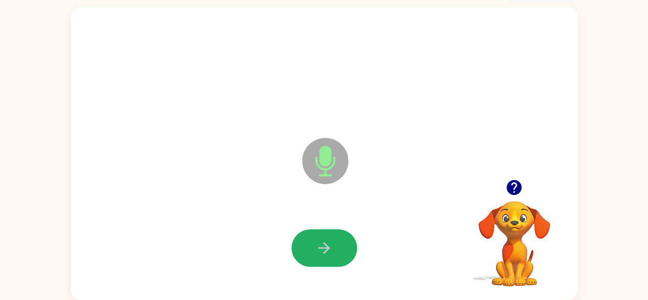
click at [322, 253] on icon "button" at bounding box center [324, 248] width 18 height 18
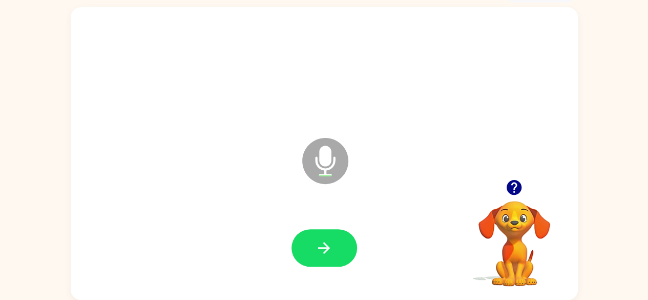
click at [322, 253] on icon "button" at bounding box center [324, 248] width 18 height 18
click at [320, 237] on button "button" at bounding box center [325, 247] width 66 height 37
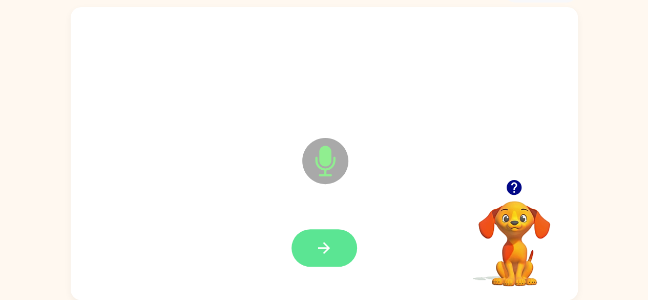
click at [309, 240] on button "button" at bounding box center [325, 247] width 66 height 37
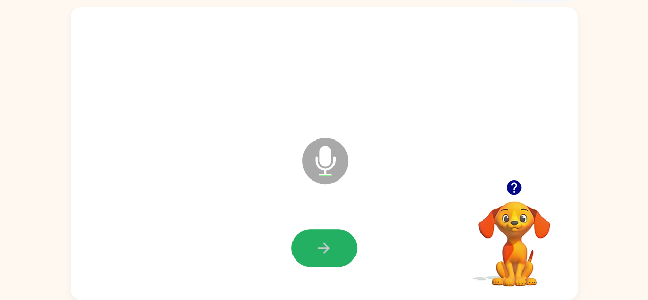
click at [304, 248] on button "button" at bounding box center [325, 247] width 66 height 37
click at [309, 243] on button "button" at bounding box center [325, 247] width 66 height 37
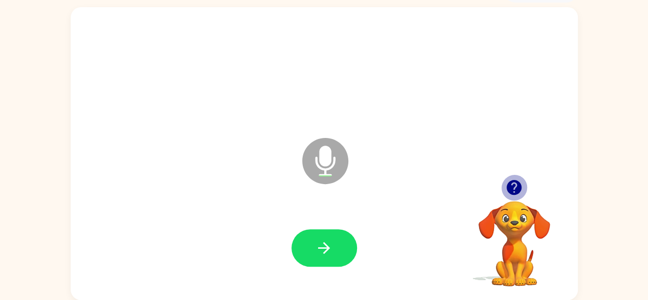
click at [510, 182] on icon "button" at bounding box center [514, 187] width 15 height 15
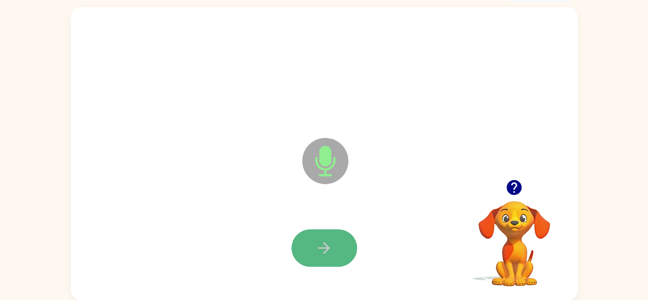
click at [327, 245] on icon "button" at bounding box center [324, 248] width 12 height 12
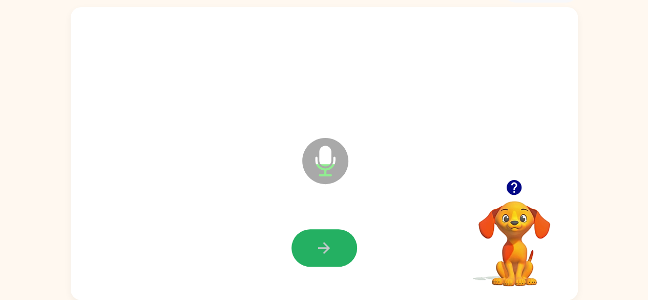
click at [327, 245] on icon "button" at bounding box center [324, 248] width 12 height 12
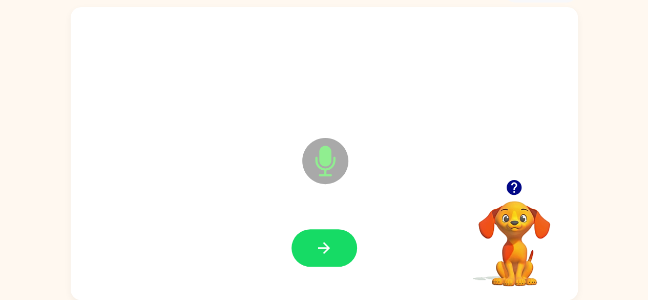
click at [327, 245] on icon "button" at bounding box center [324, 248] width 12 height 12
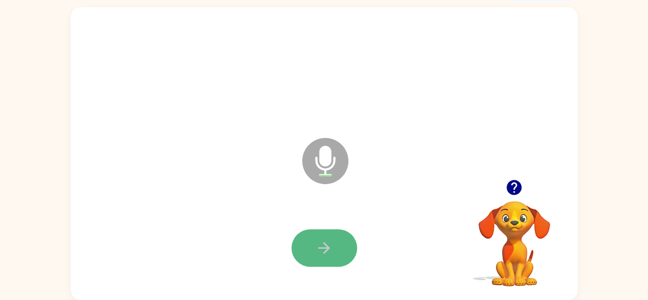
drag, startPoint x: 327, startPoint y: 245, endPoint x: 293, endPoint y: 243, distance: 33.9
click at [293, 243] on button "button" at bounding box center [325, 247] width 66 height 37
click at [327, 243] on icon "button" at bounding box center [324, 248] width 18 height 18
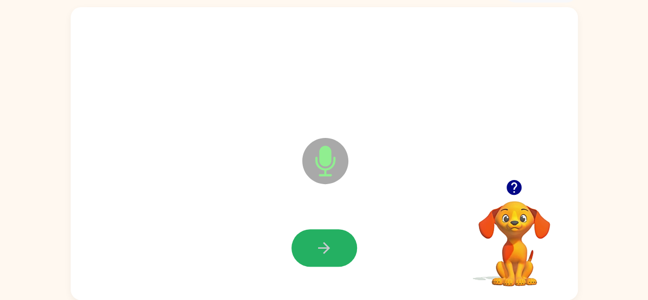
click at [327, 243] on icon "button" at bounding box center [324, 248] width 18 height 18
click at [311, 240] on button "button" at bounding box center [325, 247] width 66 height 37
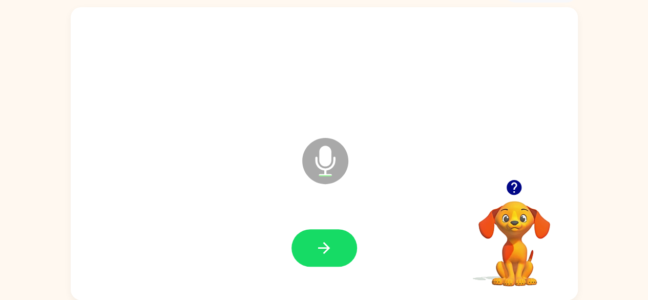
click at [311, 240] on button "button" at bounding box center [325, 247] width 66 height 37
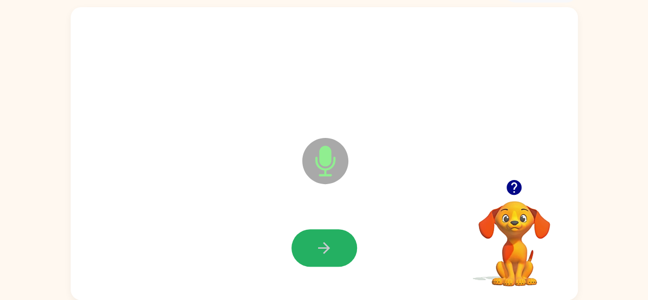
click at [311, 240] on button "button" at bounding box center [325, 247] width 66 height 37
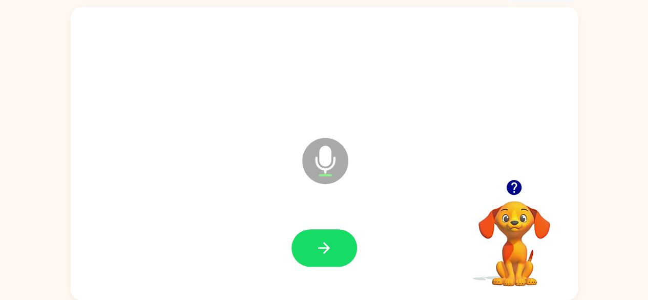
click at [511, 185] on icon "button" at bounding box center [514, 187] width 15 height 15
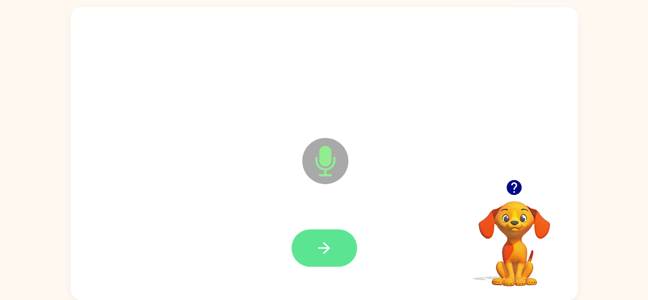
click at [318, 237] on button "button" at bounding box center [325, 247] width 66 height 37
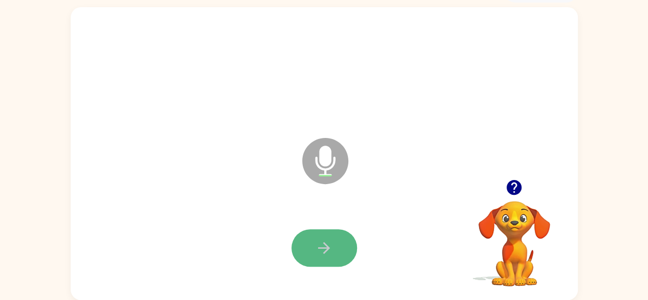
click at [327, 246] on icon "button" at bounding box center [324, 248] width 12 height 12
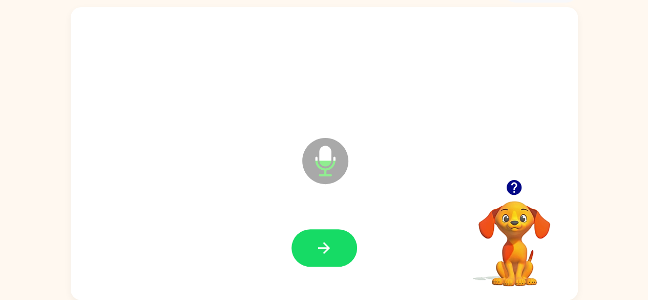
click at [327, 246] on icon "button" at bounding box center [324, 248] width 12 height 12
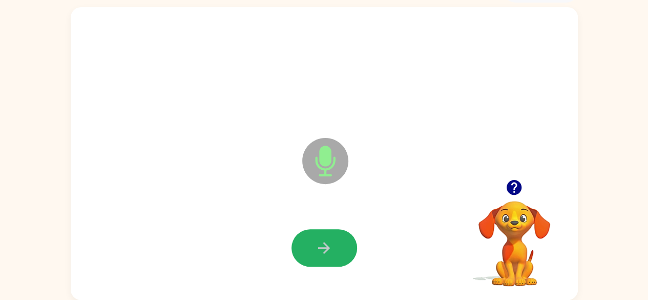
click at [327, 246] on icon "button" at bounding box center [324, 248] width 12 height 12
click at [331, 246] on icon "button" at bounding box center [324, 248] width 18 height 18
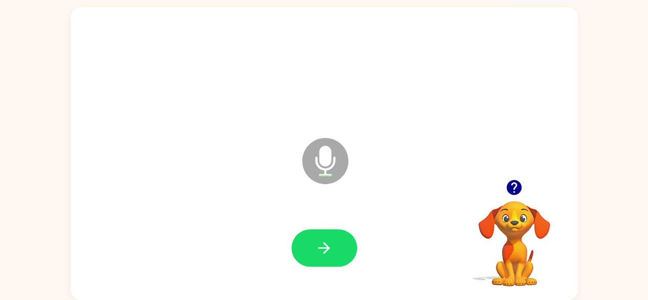
click at [333, 245] on button "button" at bounding box center [325, 247] width 66 height 37
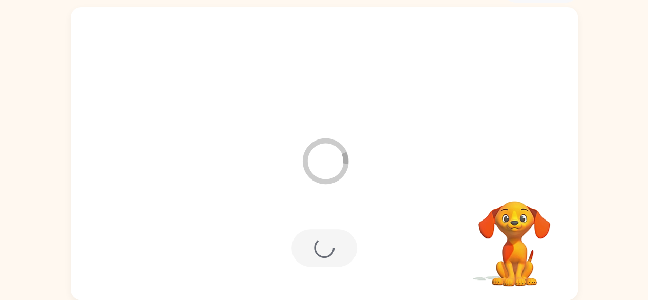
scroll to position [42, 0]
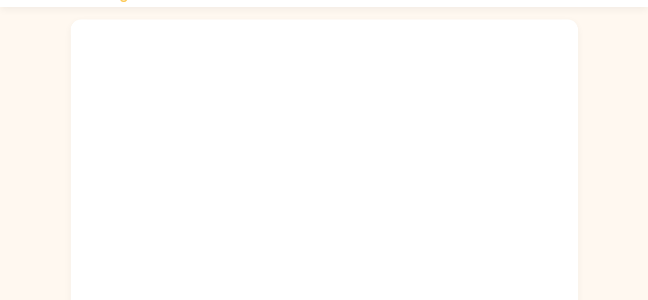
scroll to position [37, 0]
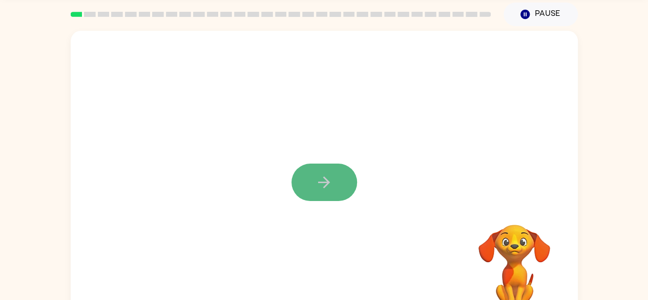
click at [338, 169] on button "button" at bounding box center [325, 181] width 66 height 37
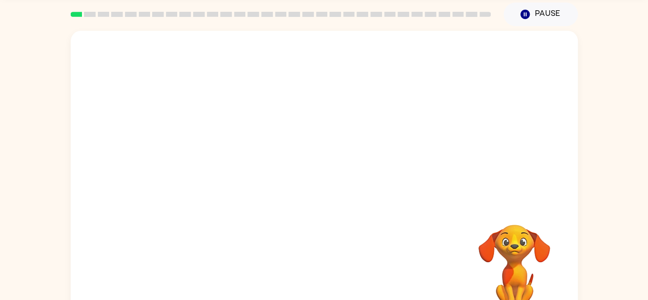
scroll to position [60, 0]
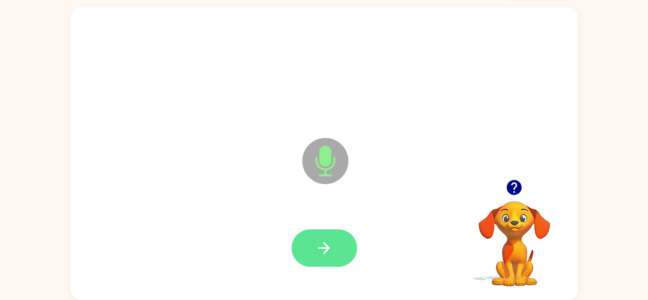
click at [320, 248] on icon "button" at bounding box center [324, 248] width 18 height 18
click at [323, 251] on icon "button" at bounding box center [324, 248] width 18 height 18
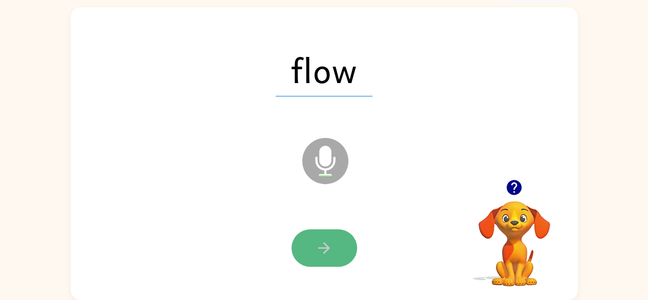
click at [324, 260] on button "button" at bounding box center [325, 247] width 66 height 37
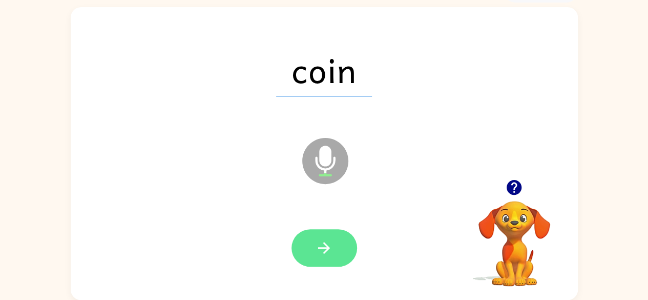
click at [334, 251] on button "button" at bounding box center [325, 247] width 66 height 37
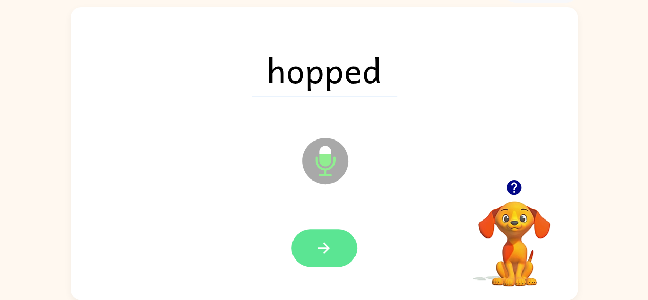
click at [313, 245] on button "button" at bounding box center [325, 247] width 66 height 37
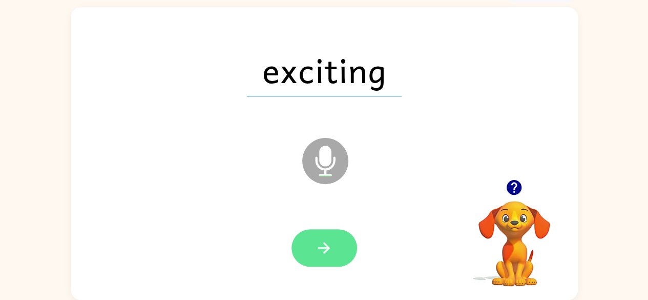
click at [319, 237] on button "button" at bounding box center [325, 247] width 66 height 37
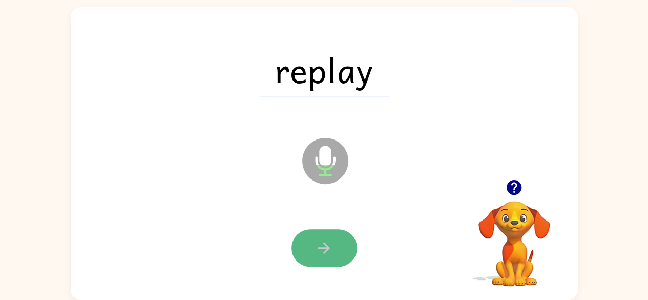
click at [329, 240] on icon "button" at bounding box center [324, 248] width 18 height 18
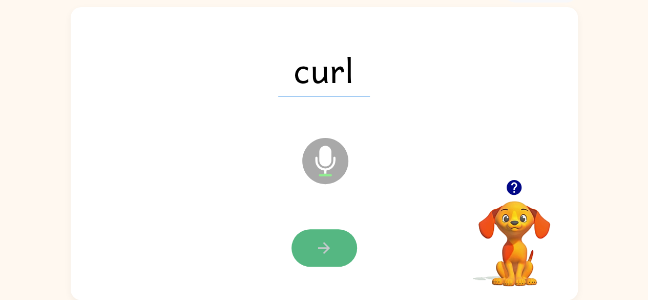
click at [311, 246] on button "button" at bounding box center [325, 247] width 66 height 37
click at [312, 248] on button "button" at bounding box center [325, 247] width 66 height 37
click at [313, 247] on button "button" at bounding box center [325, 247] width 66 height 37
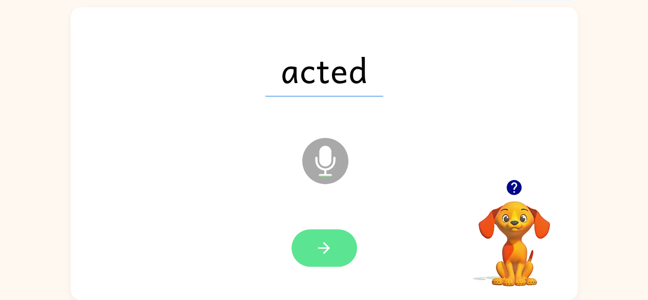
click at [337, 249] on button "button" at bounding box center [325, 247] width 66 height 37
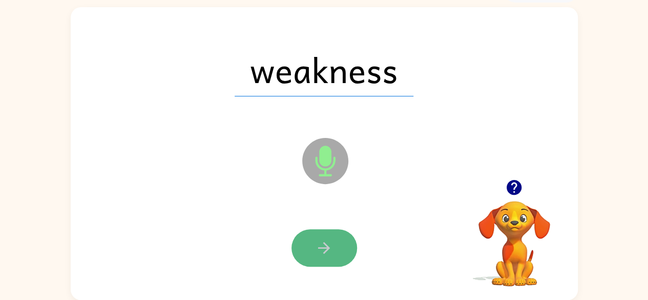
click at [338, 254] on button "button" at bounding box center [325, 247] width 66 height 37
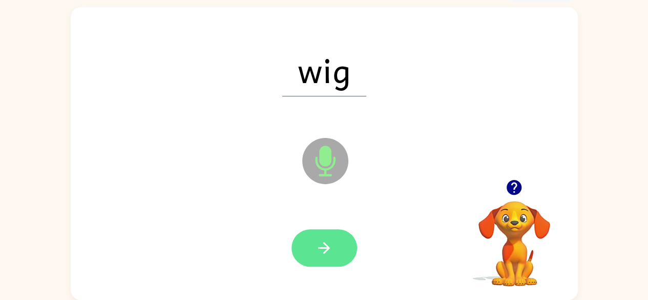
click at [315, 241] on button "button" at bounding box center [325, 247] width 66 height 37
click at [308, 232] on button "button" at bounding box center [325, 247] width 66 height 37
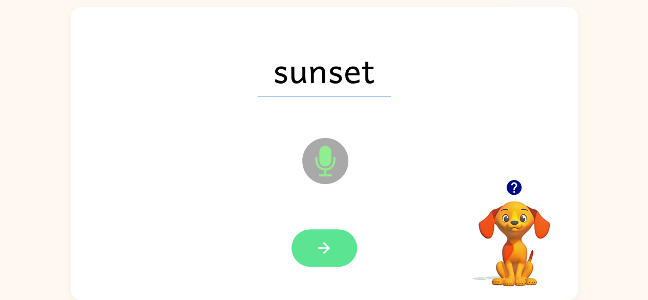
click at [318, 247] on icon "button" at bounding box center [324, 248] width 18 height 18
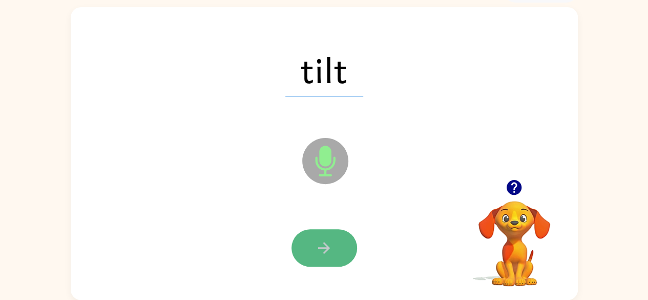
click at [326, 246] on icon "button" at bounding box center [324, 248] width 18 height 18
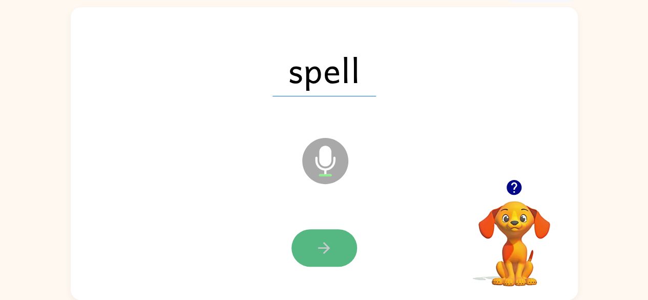
click at [314, 258] on button "button" at bounding box center [325, 247] width 66 height 37
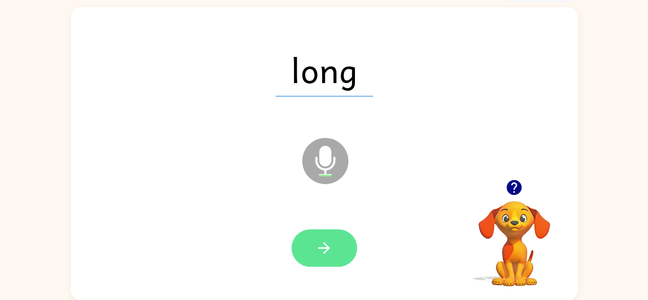
click at [303, 234] on button "button" at bounding box center [325, 247] width 66 height 37
click at [310, 243] on button "button" at bounding box center [325, 247] width 66 height 37
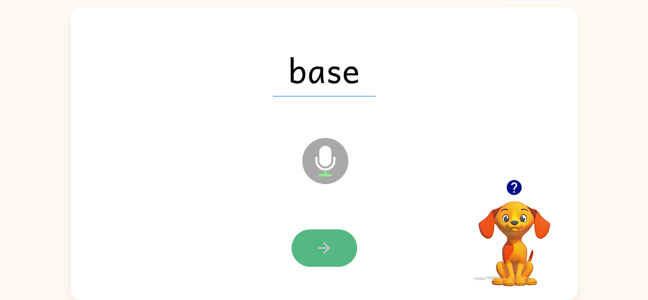
click at [313, 246] on button "button" at bounding box center [325, 247] width 66 height 37
click at [322, 249] on icon "button" at bounding box center [324, 248] width 18 height 18
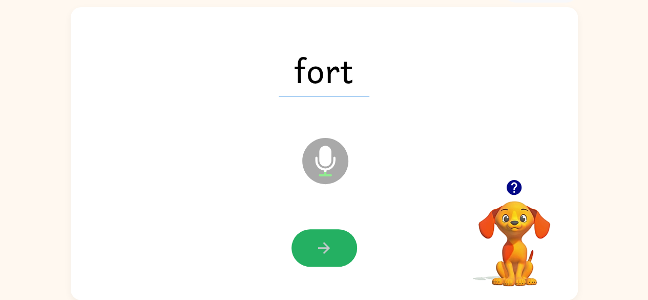
click at [321, 247] on icon "button" at bounding box center [324, 248] width 12 height 12
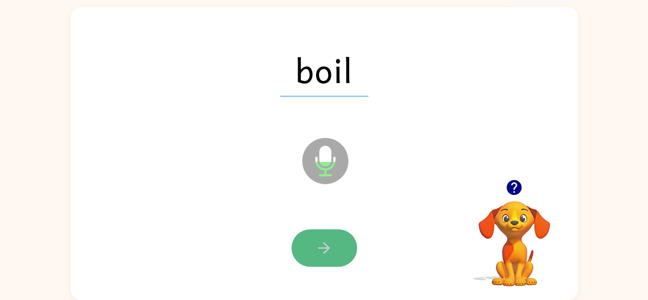
click at [321, 239] on icon "button" at bounding box center [324, 248] width 18 height 18
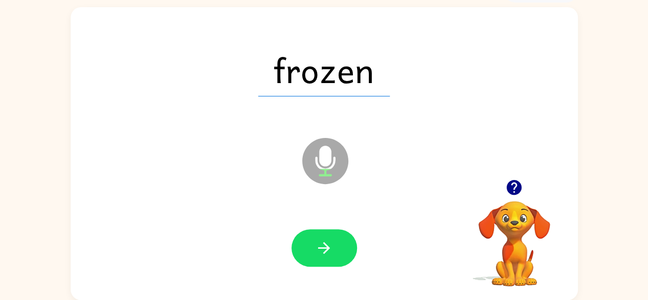
click at [321, 239] on icon "button" at bounding box center [324, 248] width 18 height 18
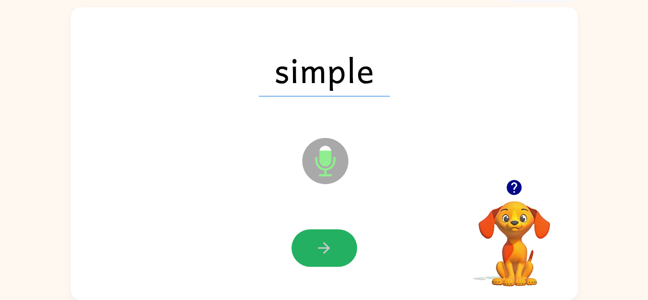
click at [321, 239] on icon "button" at bounding box center [324, 248] width 18 height 18
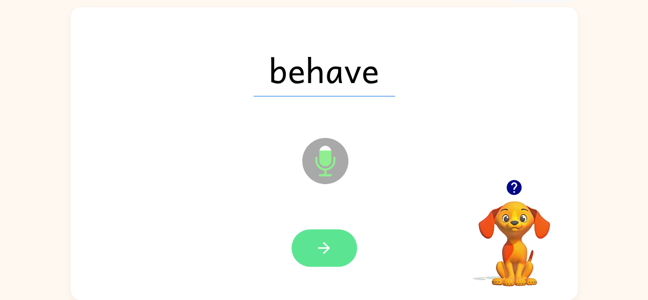
click at [331, 254] on icon "button" at bounding box center [324, 248] width 18 height 18
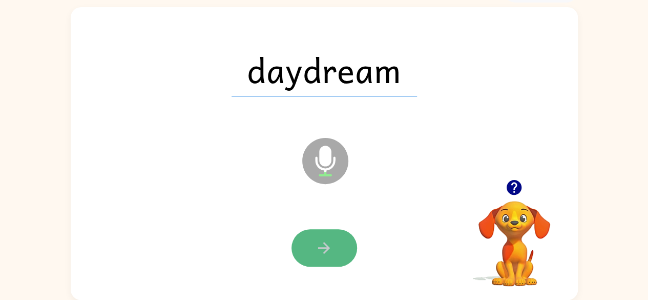
click at [320, 231] on button "button" at bounding box center [325, 247] width 66 height 37
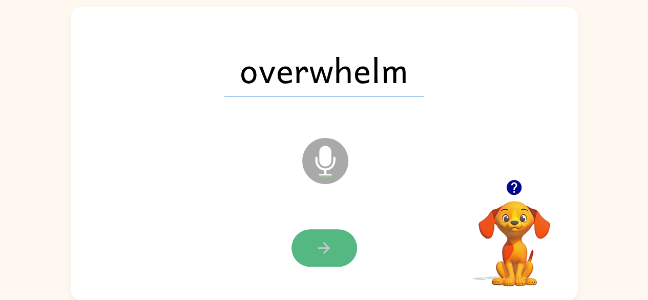
click at [338, 251] on button "button" at bounding box center [325, 247] width 66 height 37
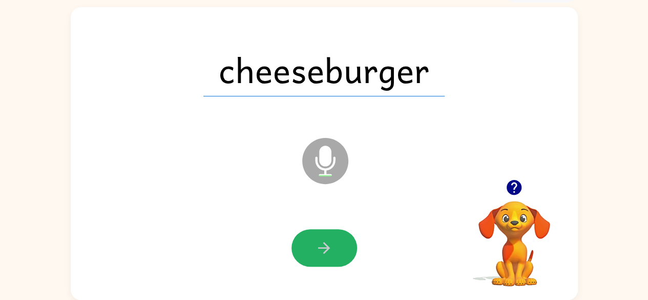
click at [322, 239] on icon "button" at bounding box center [324, 248] width 18 height 18
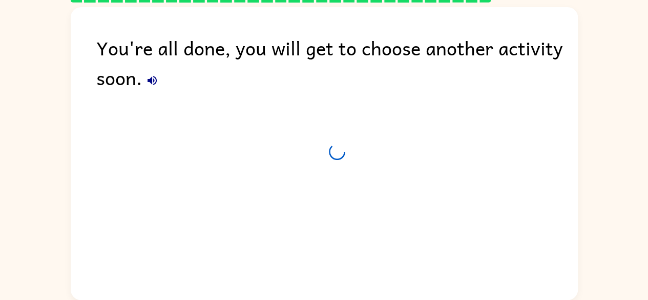
scroll to position [42, 0]
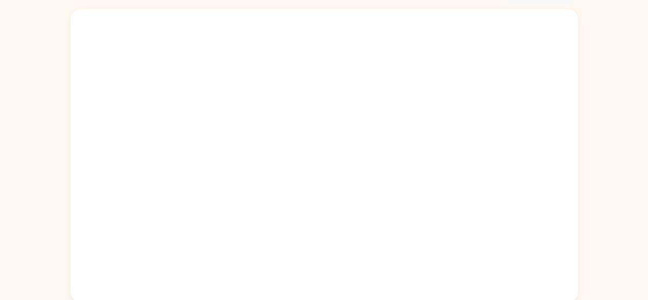
scroll to position [60, 0]
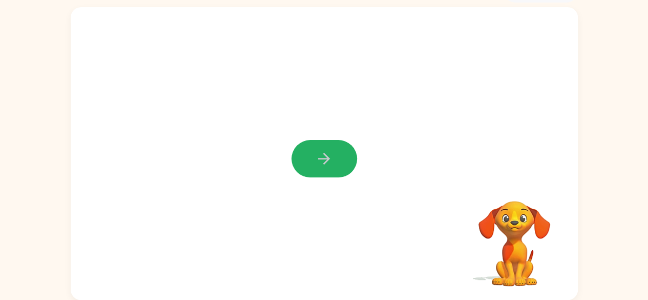
click at [311, 159] on button "button" at bounding box center [325, 158] width 66 height 37
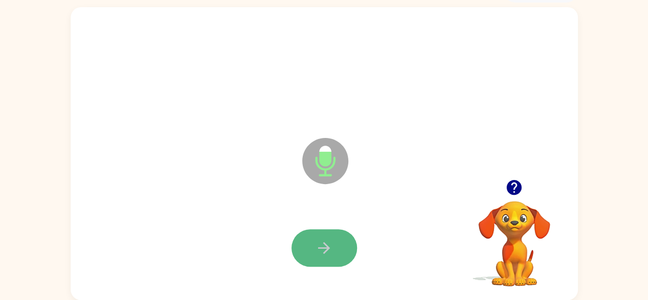
click at [315, 244] on icon "button" at bounding box center [324, 248] width 18 height 18
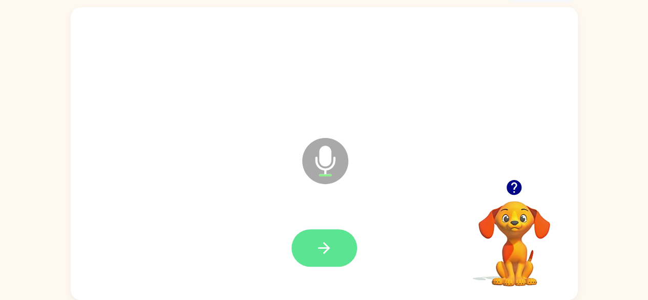
click at [322, 255] on icon "button" at bounding box center [324, 248] width 18 height 18
click at [327, 258] on button "button" at bounding box center [325, 247] width 66 height 37
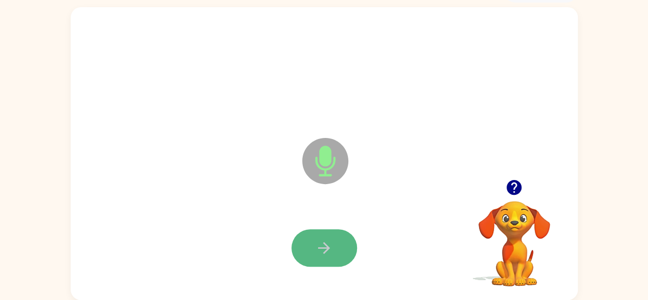
click at [320, 248] on icon "button" at bounding box center [324, 248] width 18 height 18
click at [293, 240] on button "button" at bounding box center [325, 247] width 66 height 37
click at [325, 244] on icon "button" at bounding box center [324, 248] width 12 height 12
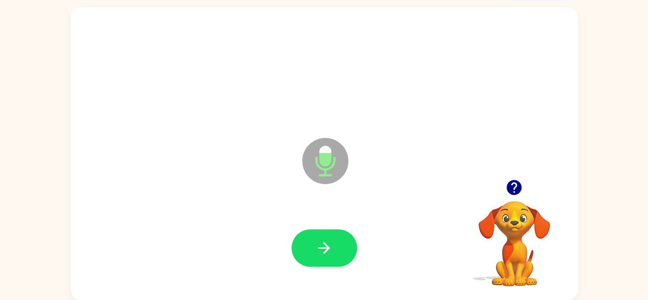
click at [325, 244] on icon "button" at bounding box center [324, 248] width 12 height 12
click at [325, 245] on icon "button" at bounding box center [324, 248] width 18 height 18
click at [324, 245] on icon "button" at bounding box center [324, 248] width 18 height 18
click at [323, 246] on icon "button" at bounding box center [324, 248] width 18 height 18
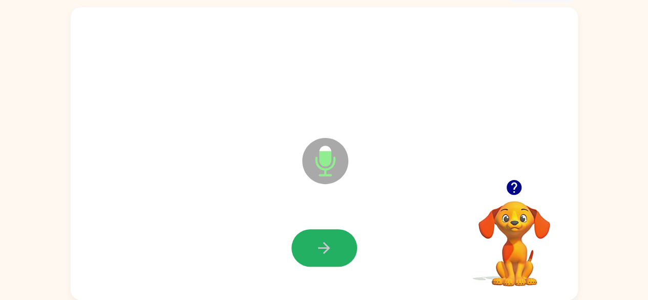
click at [323, 246] on icon "button" at bounding box center [324, 248] width 18 height 18
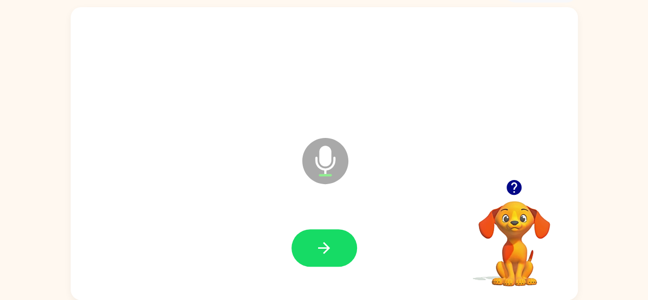
click at [323, 246] on icon "button" at bounding box center [324, 248] width 18 height 18
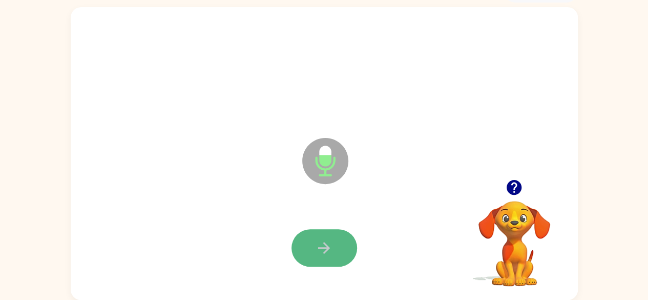
click at [318, 246] on icon "button" at bounding box center [324, 248] width 18 height 18
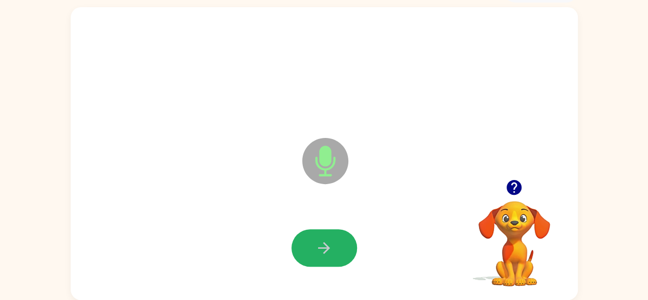
click at [314, 251] on button "button" at bounding box center [325, 247] width 66 height 37
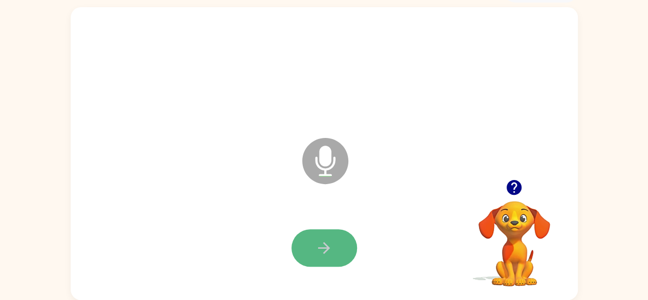
click at [313, 242] on button "button" at bounding box center [325, 247] width 66 height 37
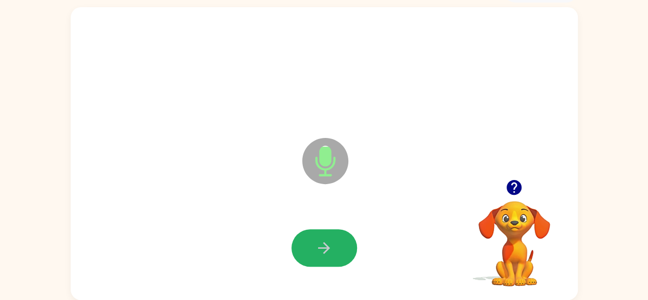
click at [309, 247] on button "button" at bounding box center [325, 247] width 66 height 37
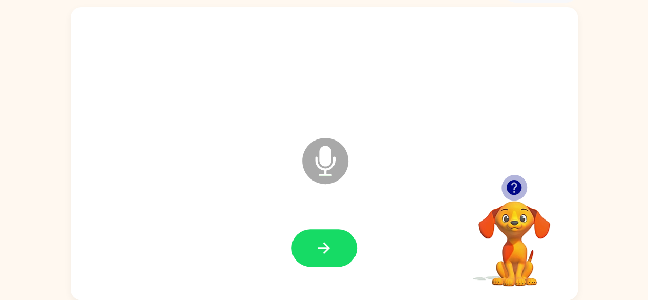
drag, startPoint x: 518, startPoint y: 185, endPoint x: 513, endPoint y: 185, distance: 5.1
click at [517, 185] on icon "button" at bounding box center [514, 187] width 15 height 15
click at [513, 180] on div "Loader Your response is being sent to our graders" at bounding box center [324, 153] width 507 height 293
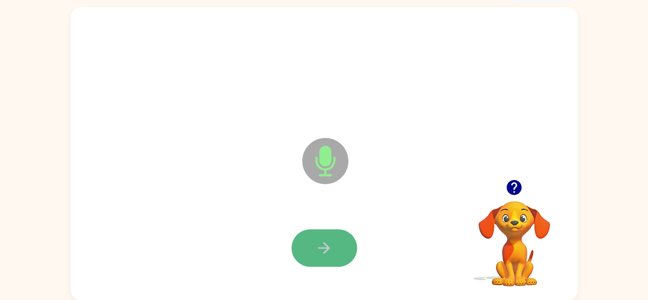
click at [330, 249] on icon "button" at bounding box center [324, 248] width 18 height 18
click at [331, 246] on icon "button" at bounding box center [324, 248] width 18 height 18
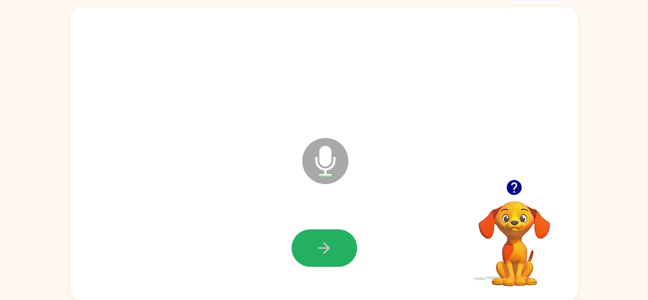
click at [331, 246] on icon "button" at bounding box center [324, 248] width 18 height 18
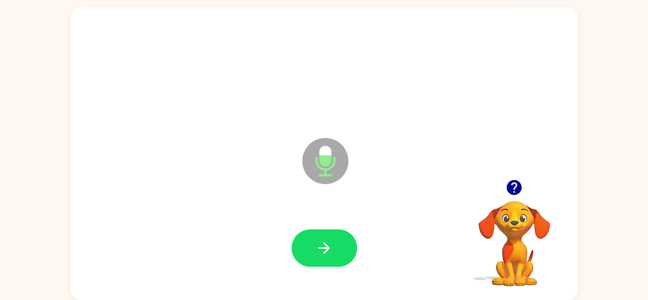
click at [331, 246] on icon "button" at bounding box center [324, 248] width 18 height 18
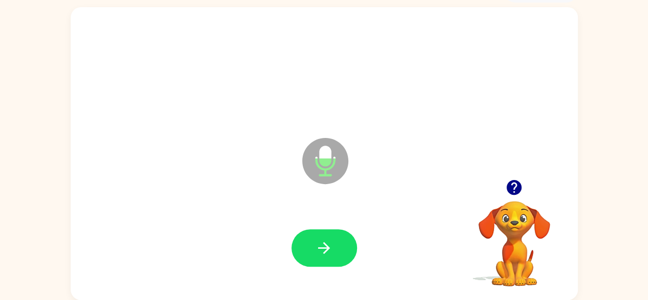
click at [331, 246] on icon "button" at bounding box center [324, 248] width 18 height 18
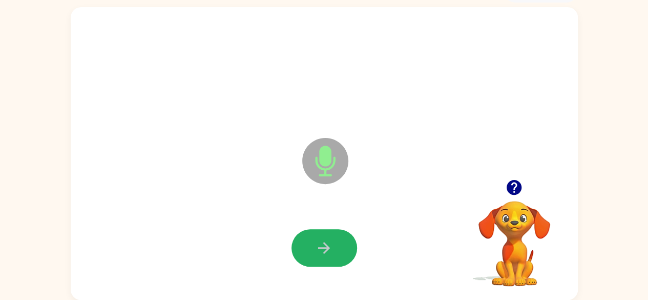
click at [331, 246] on icon "button" at bounding box center [324, 248] width 18 height 18
click at [321, 241] on icon "button" at bounding box center [324, 248] width 18 height 18
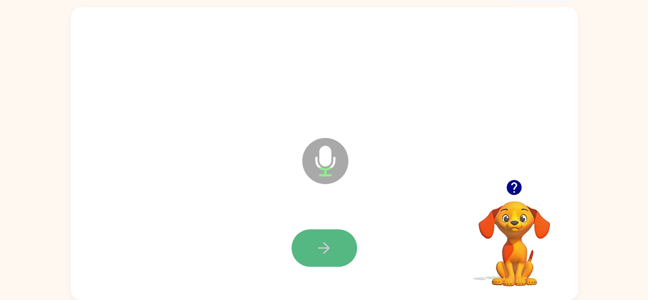
click at [327, 242] on icon "button" at bounding box center [324, 248] width 18 height 18
click at [326, 254] on icon "button" at bounding box center [324, 248] width 18 height 18
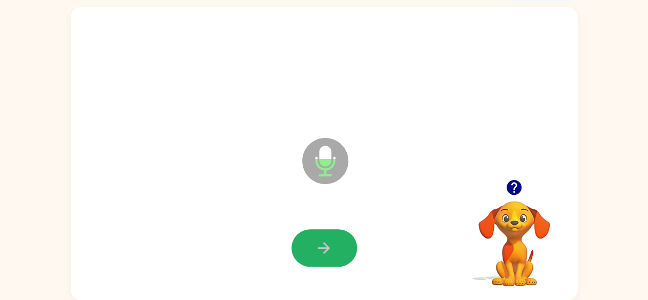
click at [326, 252] on icon "button" at bounding box center [324, 248] width 18 height 18
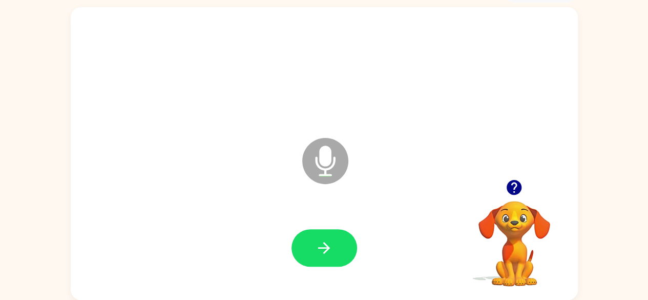
click at [326, 252] on icon "button" at bounding box center [324, 248] width 18 height 18
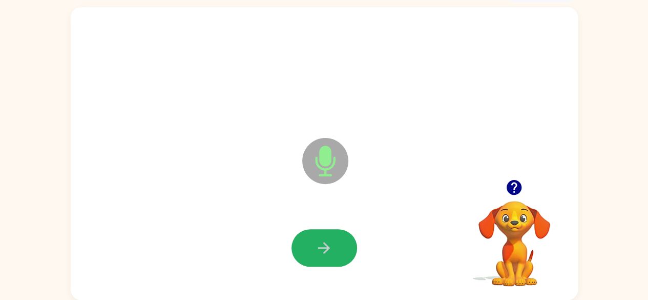
click at [326, 252] on icon "button" at bounding box center [324, 248] width 18 height 18
click at [326, 253] on icon "button" at bounding box center [324, 248] width 18 height 18
click at [326, 252] on icon "button" at bounding box center [324, 248] width 18 height 18
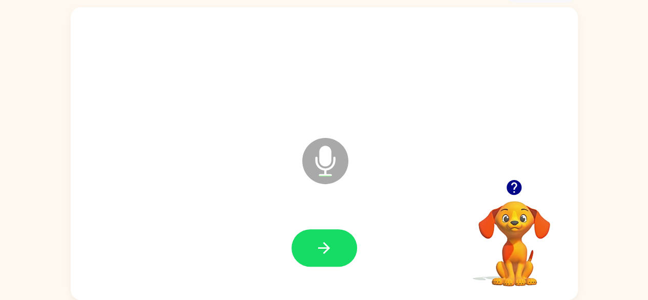
click at [326, 252] on icon "button" at bounding box center [324, 248] width 18 height 18
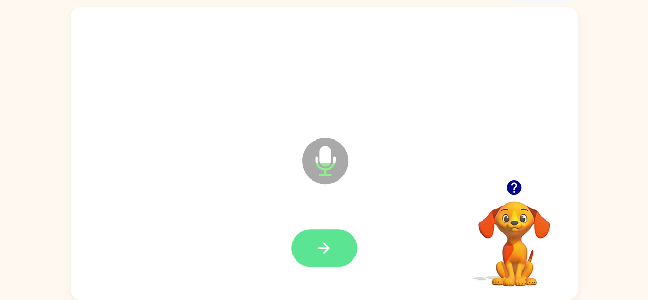
click at [348, 251] on button "button" at bounding box center [325, 247] width 66 height 37
click at [325, 255] on icon "button" at bounding box center [324, 248] width 18 height 18
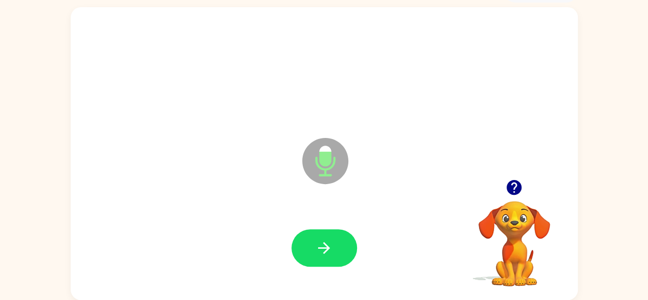
click at [327, 252] on icon "button" at bounding box center [324, 248] width 18 height 18
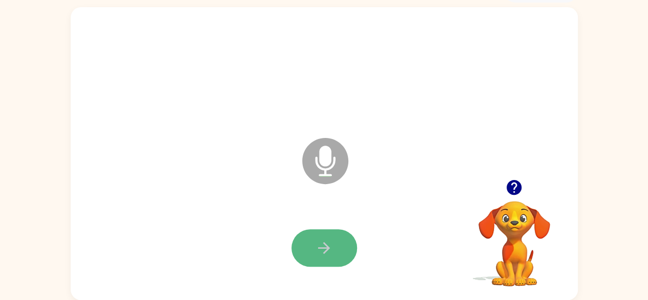
click at [328, 252] on icon "button" at bounding box center [324, 248] width 18 height 18
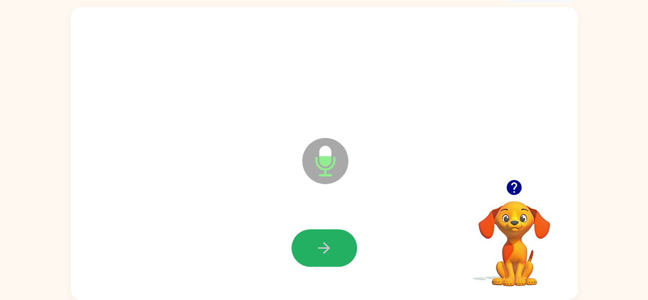
click at [328, 252] on icon "button" at bounding box center [324, 248] width 18 height 18
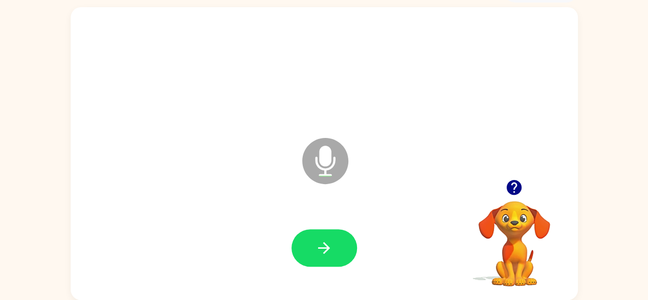
click at [511, 189] on icon "button" at bounding box center [514, 187] width 15 height 15
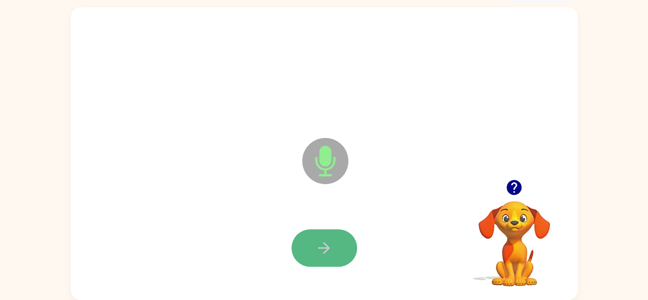
click at [319, 242] on icon "button" at bounding box center [324, 248] width 18 height 18
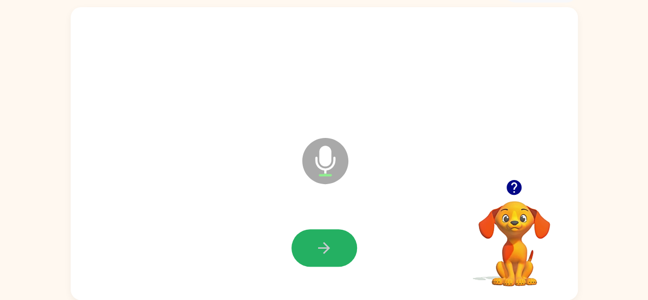
click at [326, 242] on icon "button" at bounding box center [324, 248] width 18 height 18
click at [323, 245] on icon "button" at bounding box center [324, 248] width 18 height 18
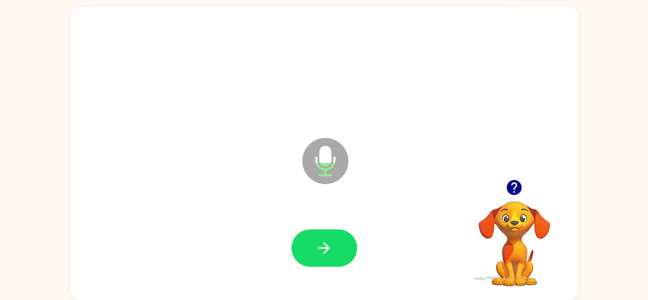
click at [323, 245] on icon "button" at bounding box center [324, 248] width 18 height 18
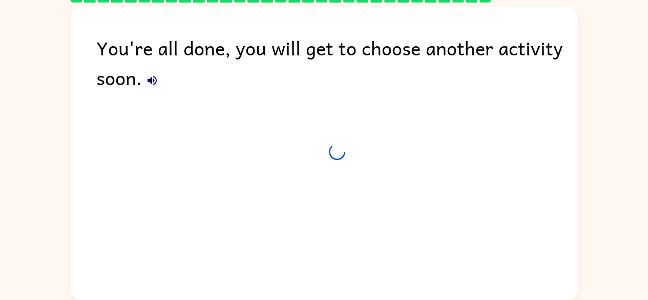
scroll to position [42, 0]
